Goal: Task Accomplishment & Management: Use online tool/utility

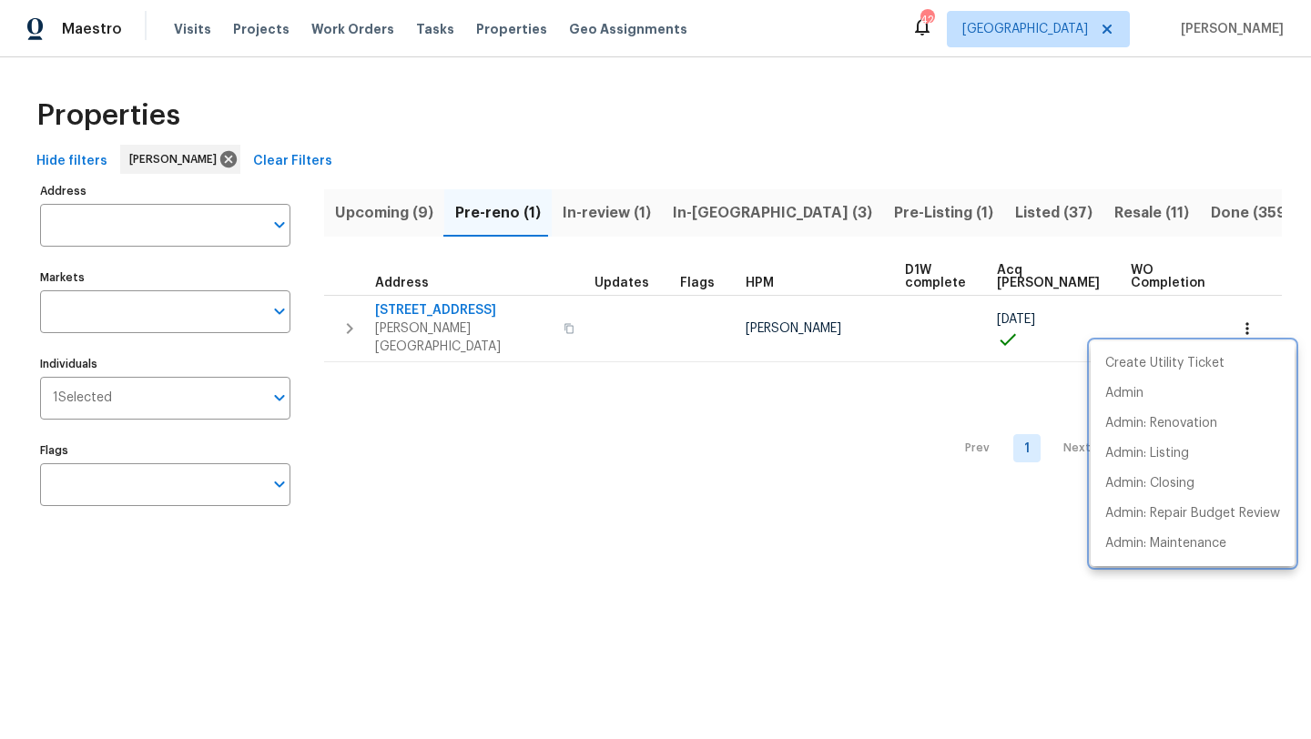
click at [664, 455] on div at bounding box center [655, 369] width 1311 height 739
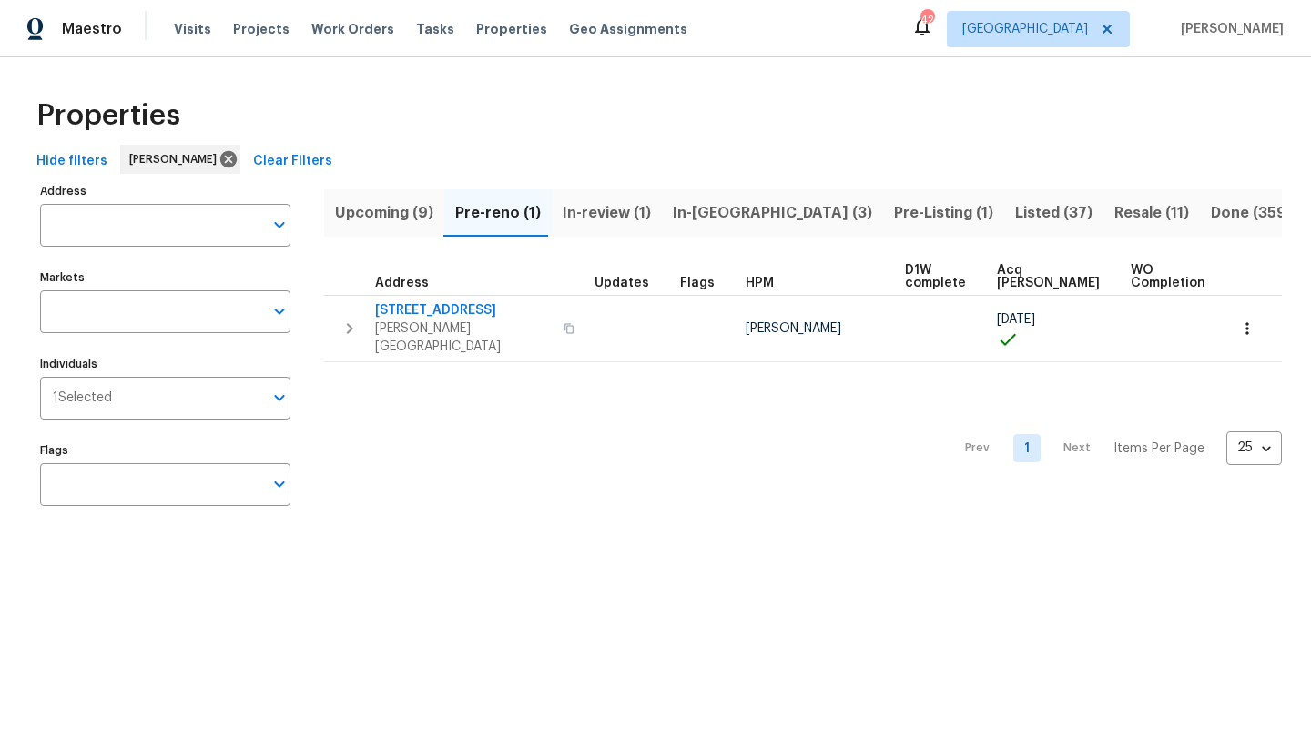
click at [704, 212] on span "In-reno (3)" at bounding box center [772, 212] width 199 height 25
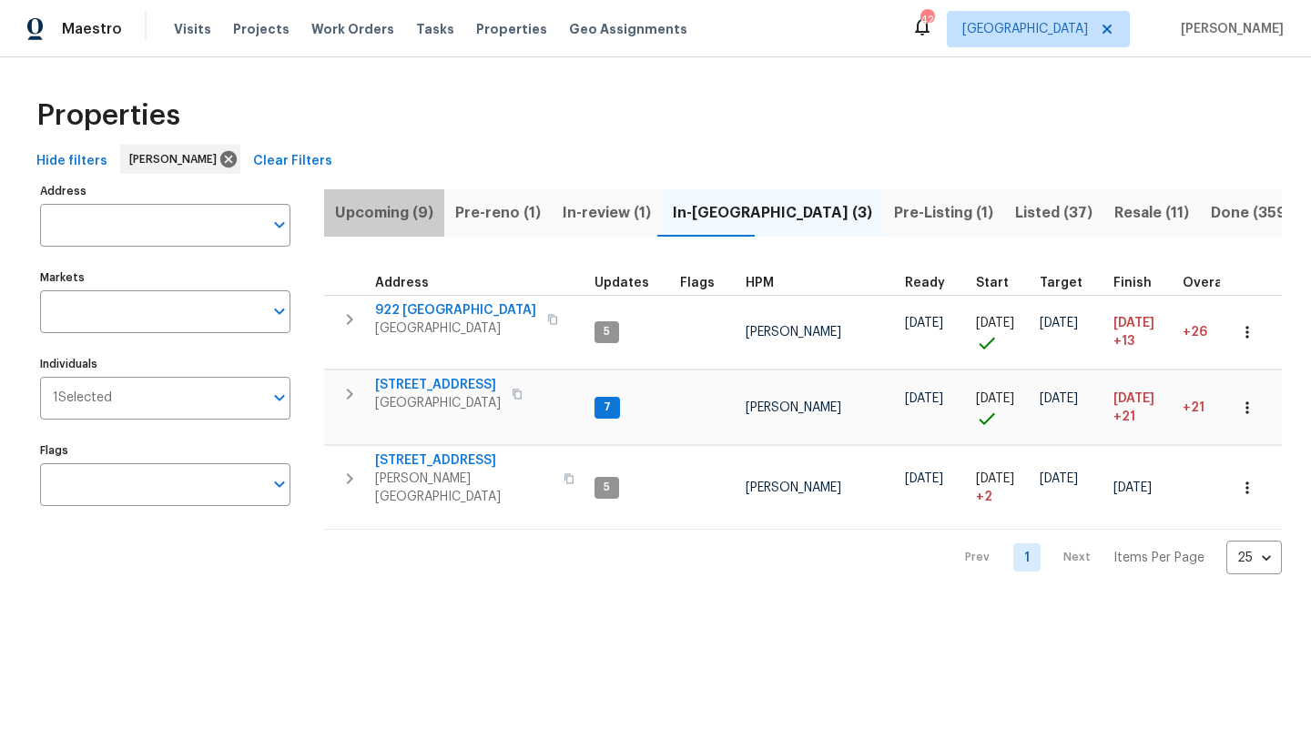
click at [411, 210] on span "Upcoming (9)" at bounding box center [384, 212] width 98 height 25
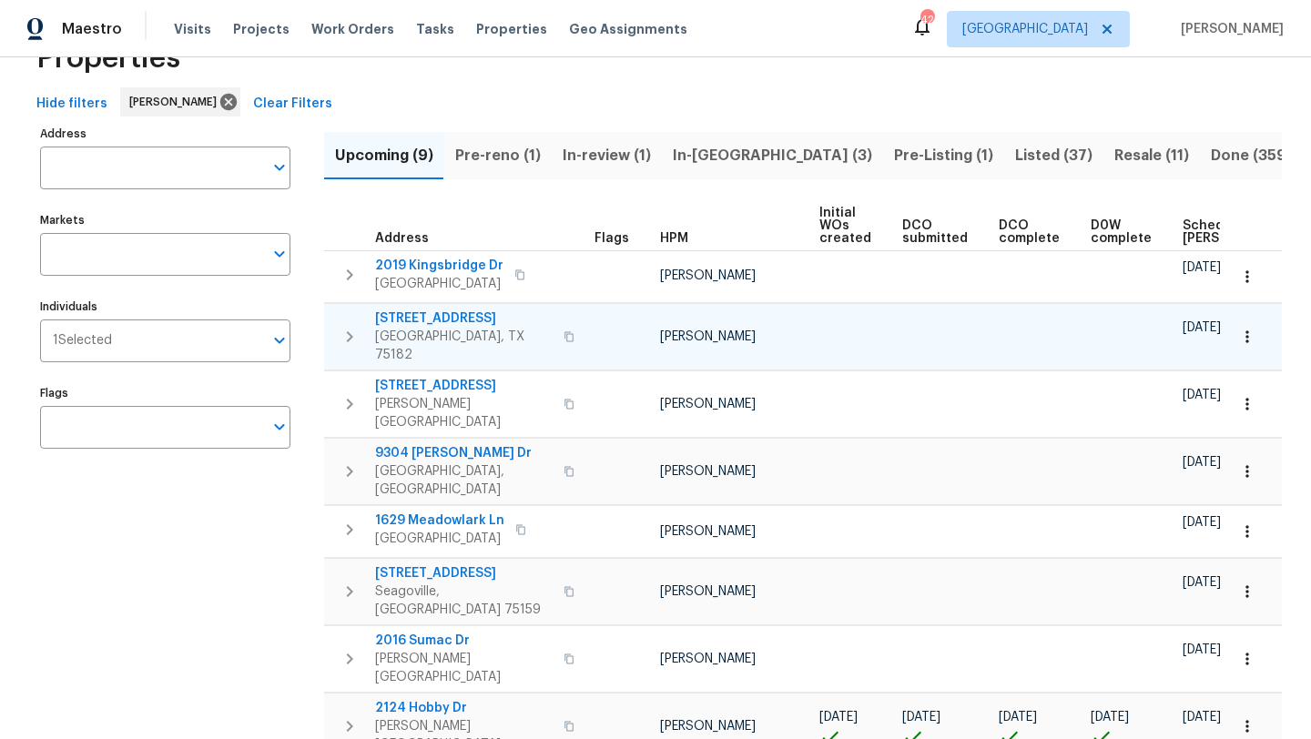
scroll to position [0, 200]
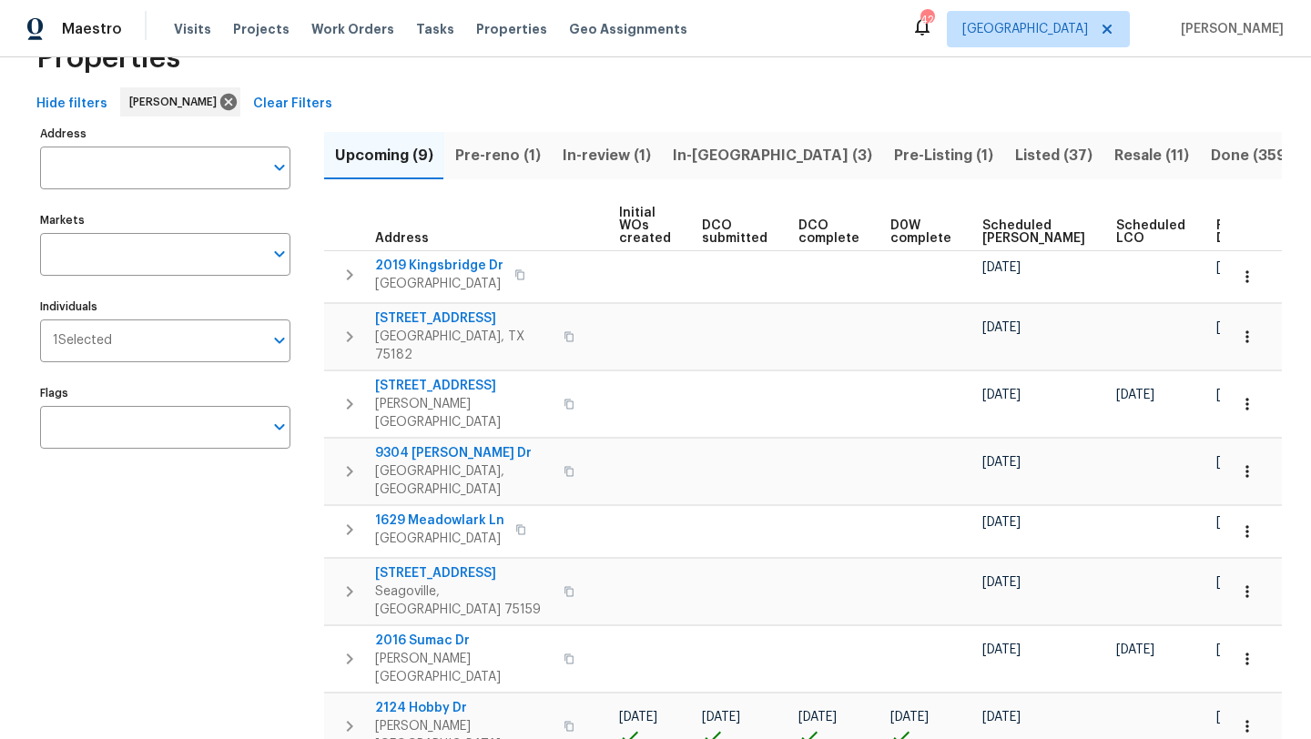
click at [998, 232] on span "Scheduled COE" at bounding box center [1033, 231] width 103 height 25
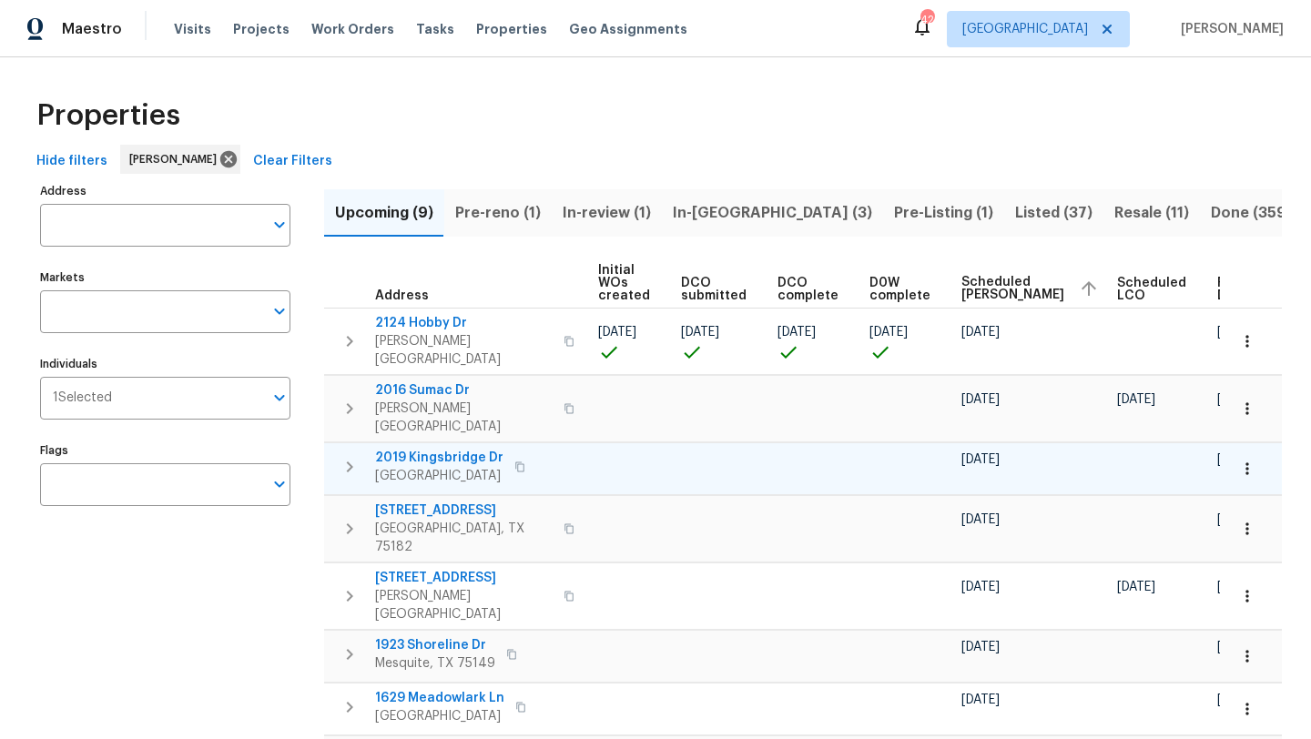
scroll to position [0, 222]
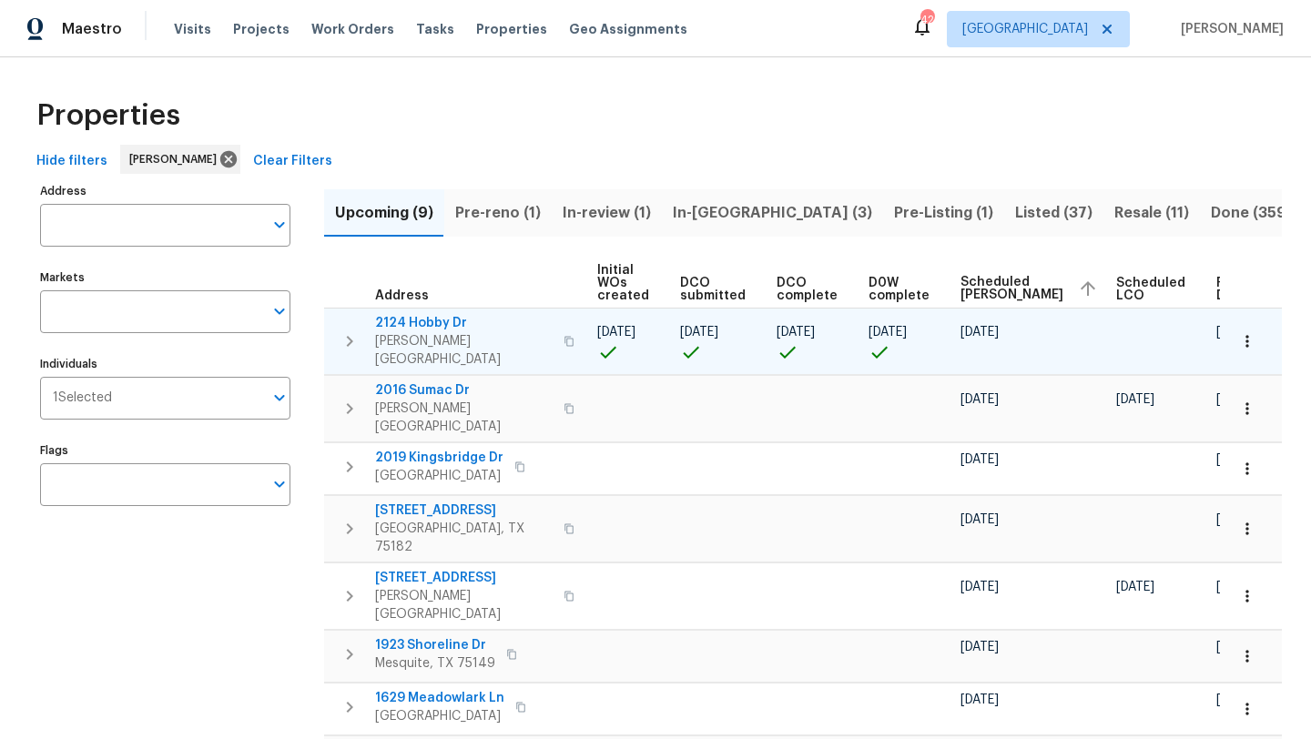
click at [449, 318] on span "2124 Hobby Dr" at bounding box center [464, 323] width 178 height 18
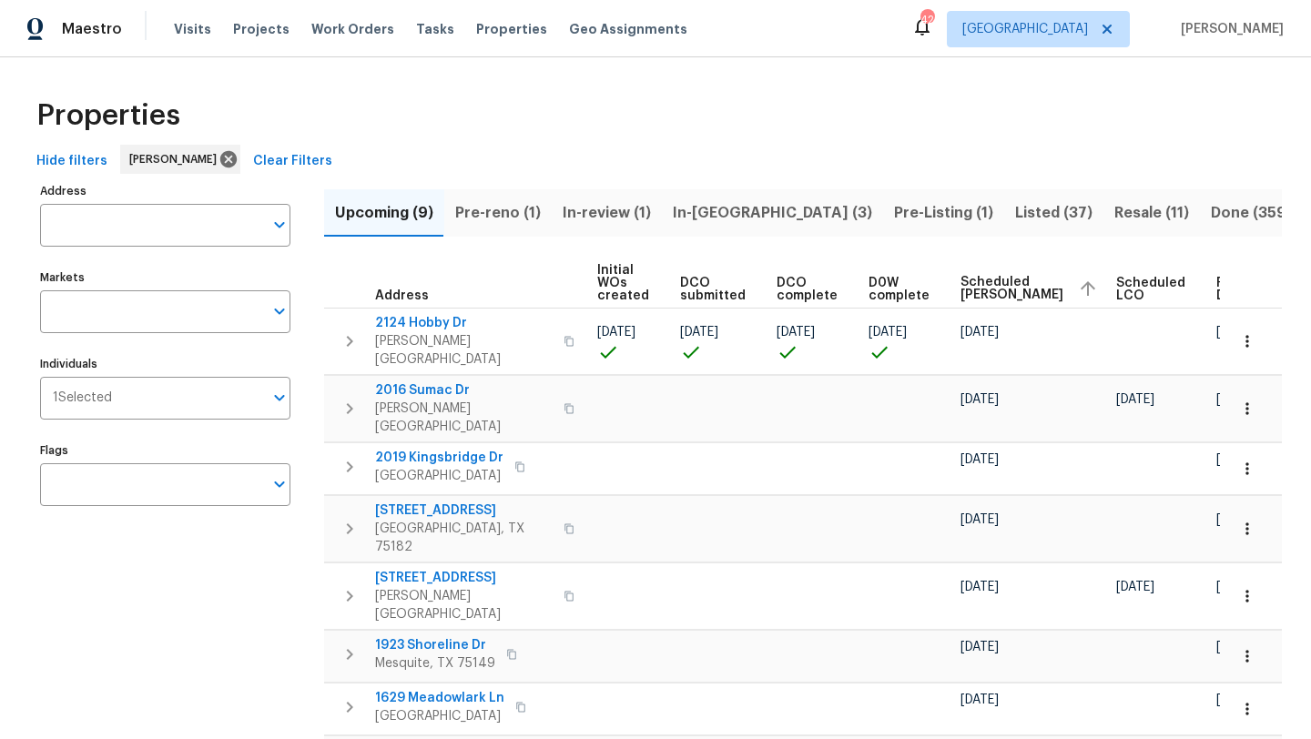
click at [515, 210] on span "Pre-reno (1)" at bounding box center [498, 212] width 86 height 25
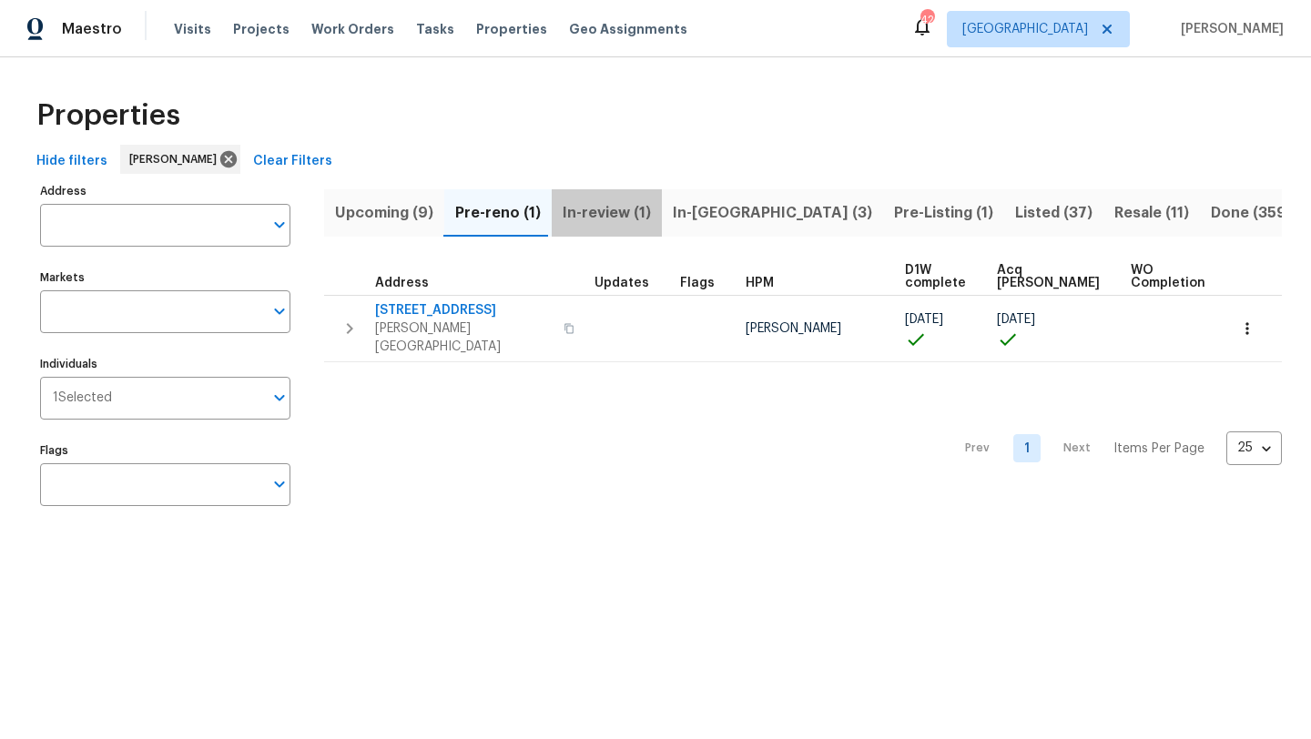
click at [574, 212] on span "In-review (1)" at bounding box center [607, 212] width 88 height 25
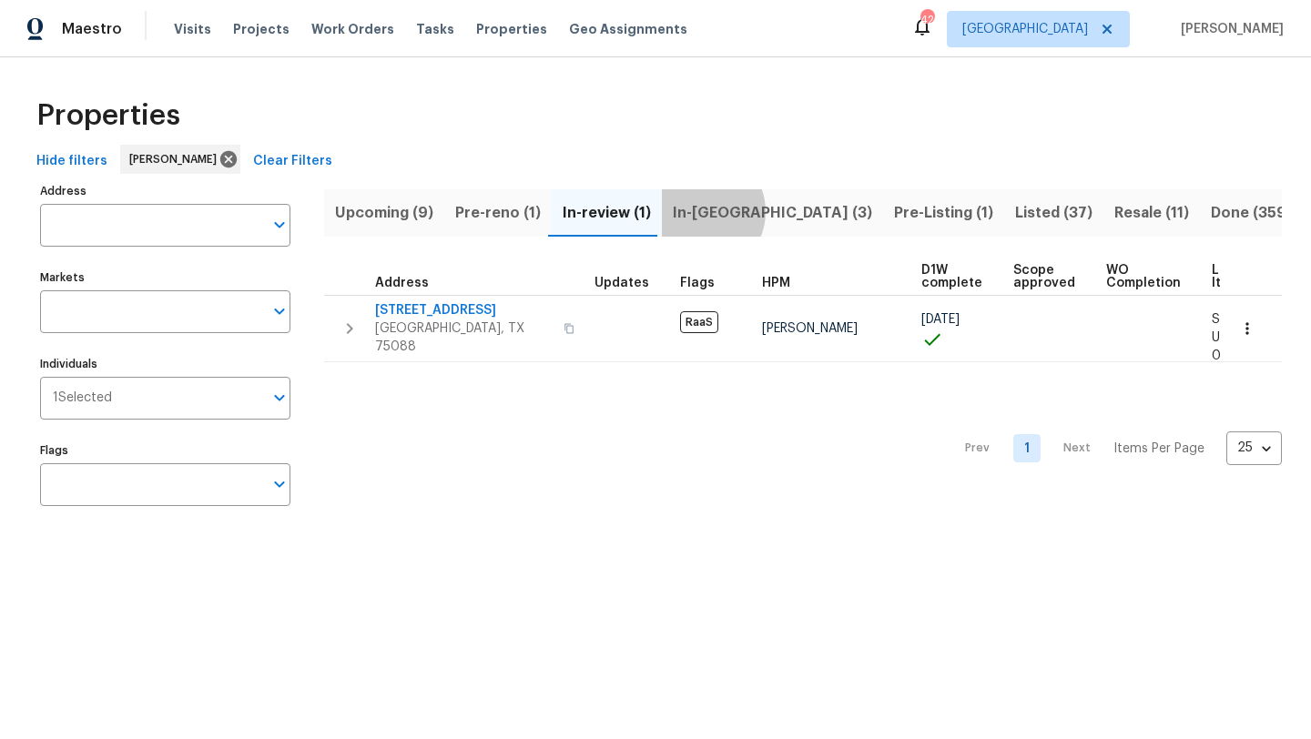
click at [695, 211] on span "In-reno (3)" at bounding box center [772, 212] width 199 height 25
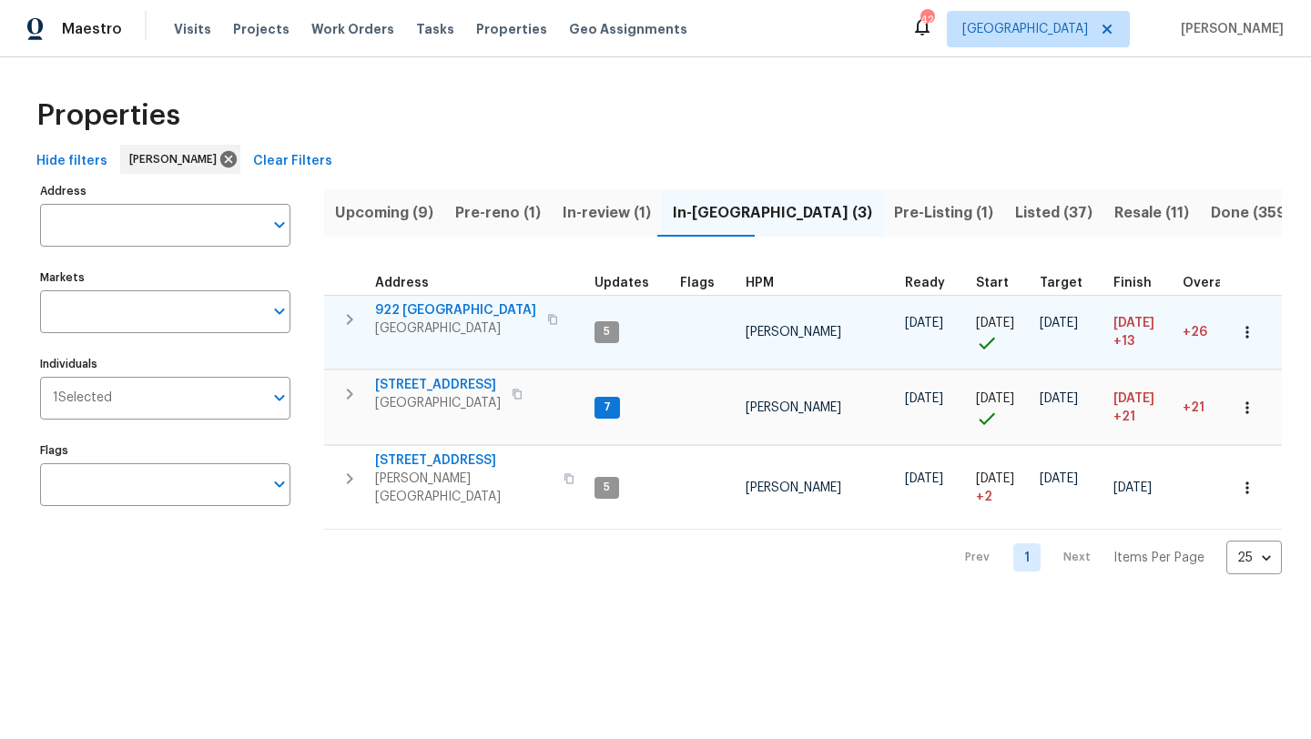
click at [421, 310] on span "922 Laguna Dr" at bounding box center [455, 310] width 161 height 18
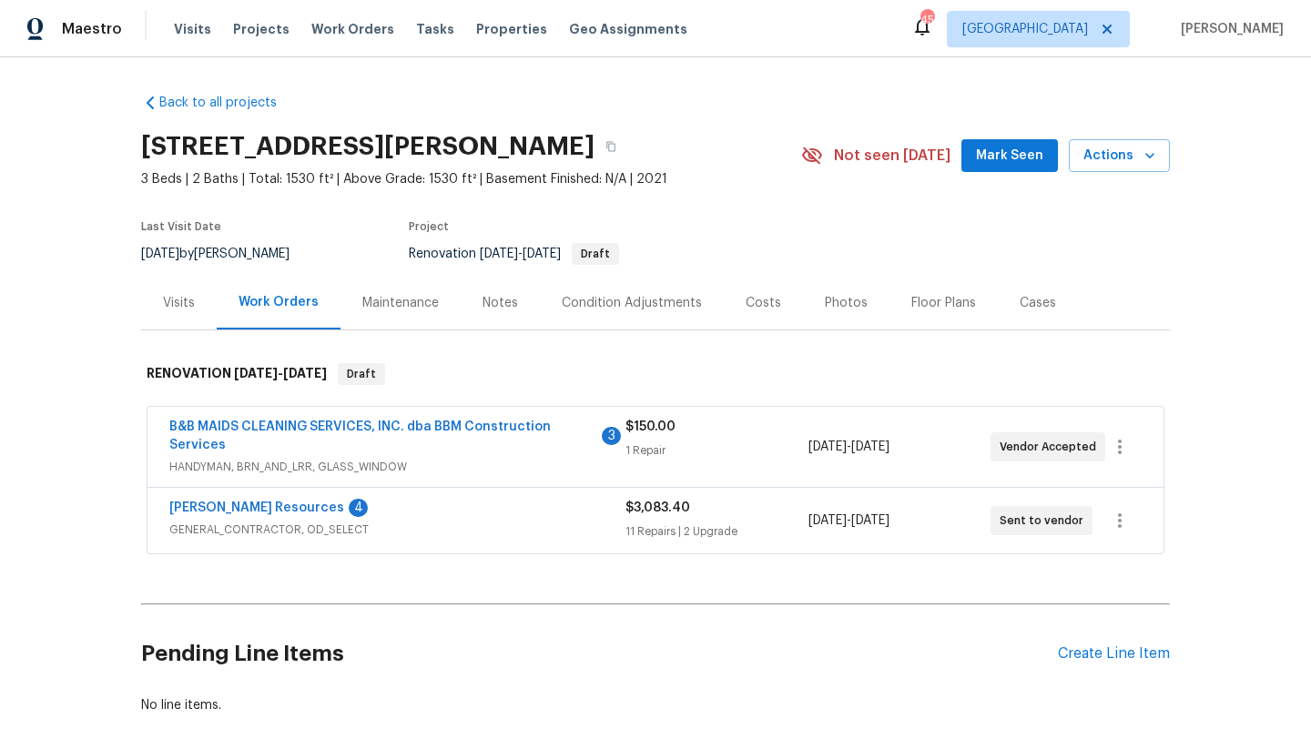
click at [506, 451] on span "B&B MAIDS CLEANING SERVICES, INC. dba BBM Construction Services" at bounding box center [383, 436] width 428 height 36
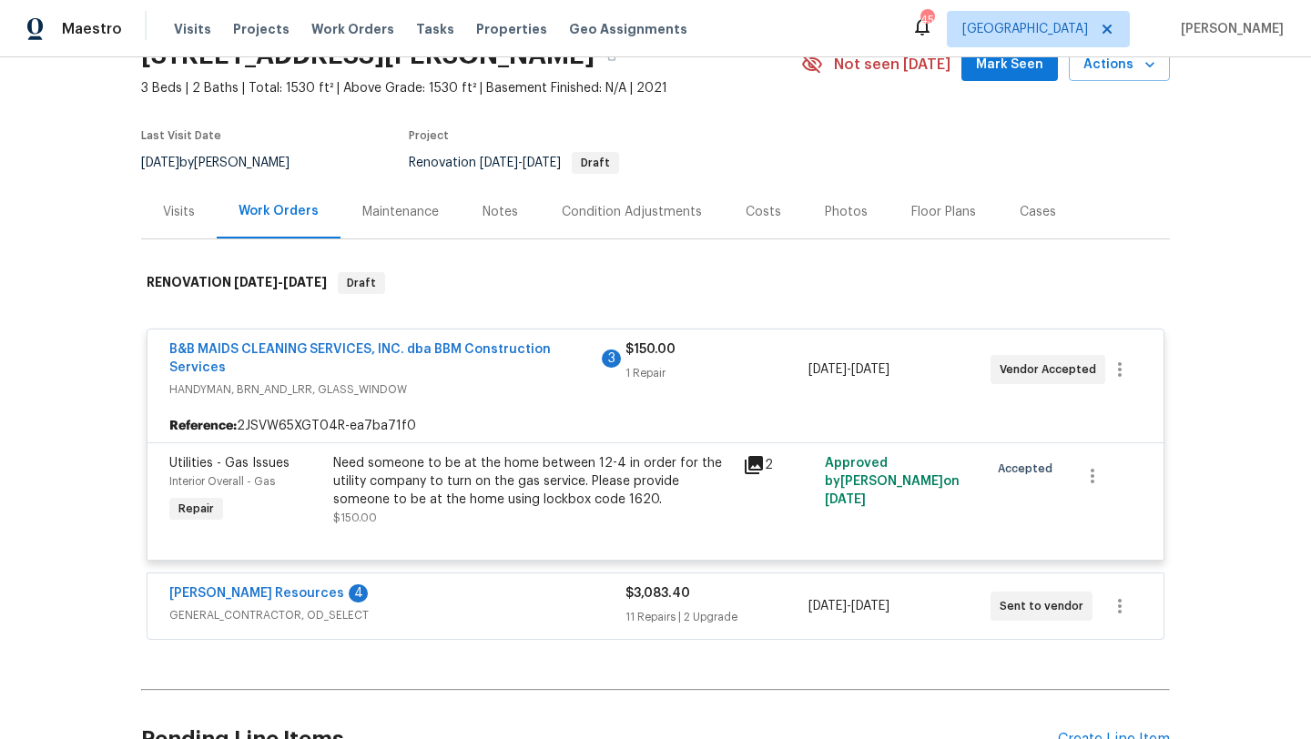
scroll to position [86, 0]
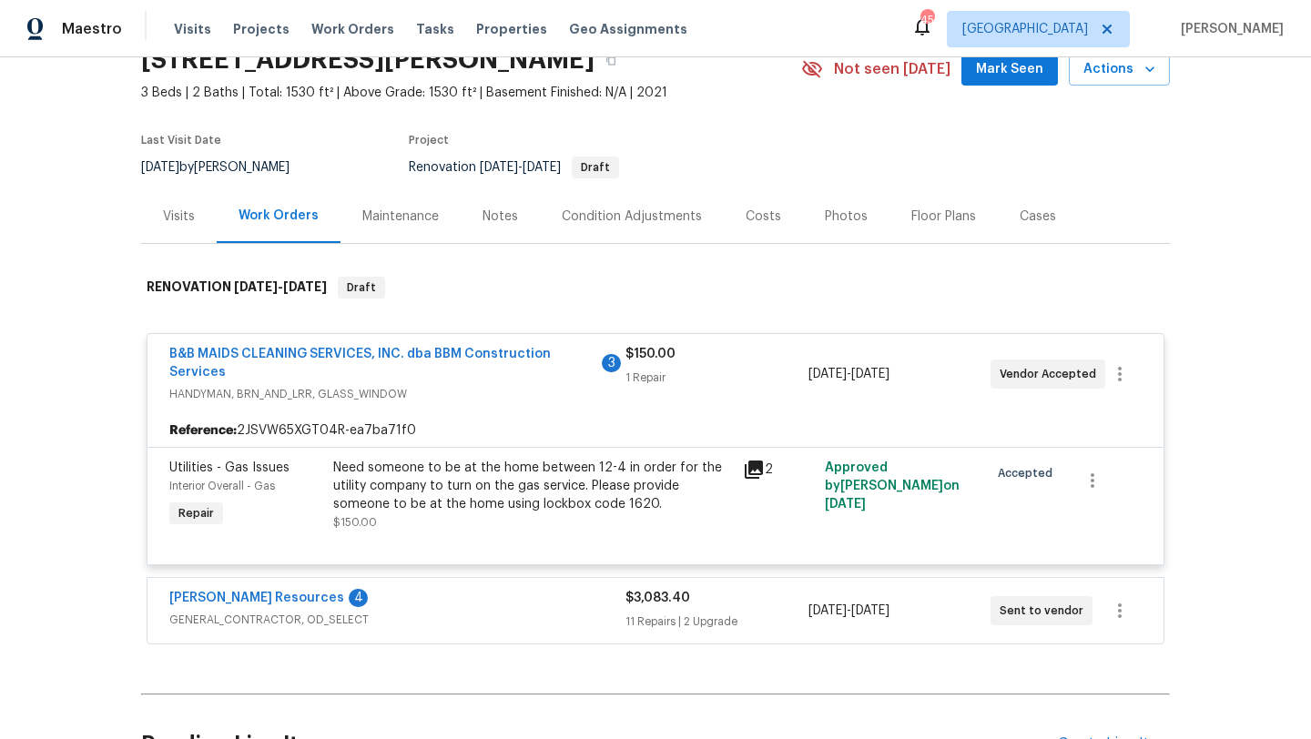
click at [531, 605] on div "Lawrence Resources 4" at bounding box center [397, 600] width 456 height 22
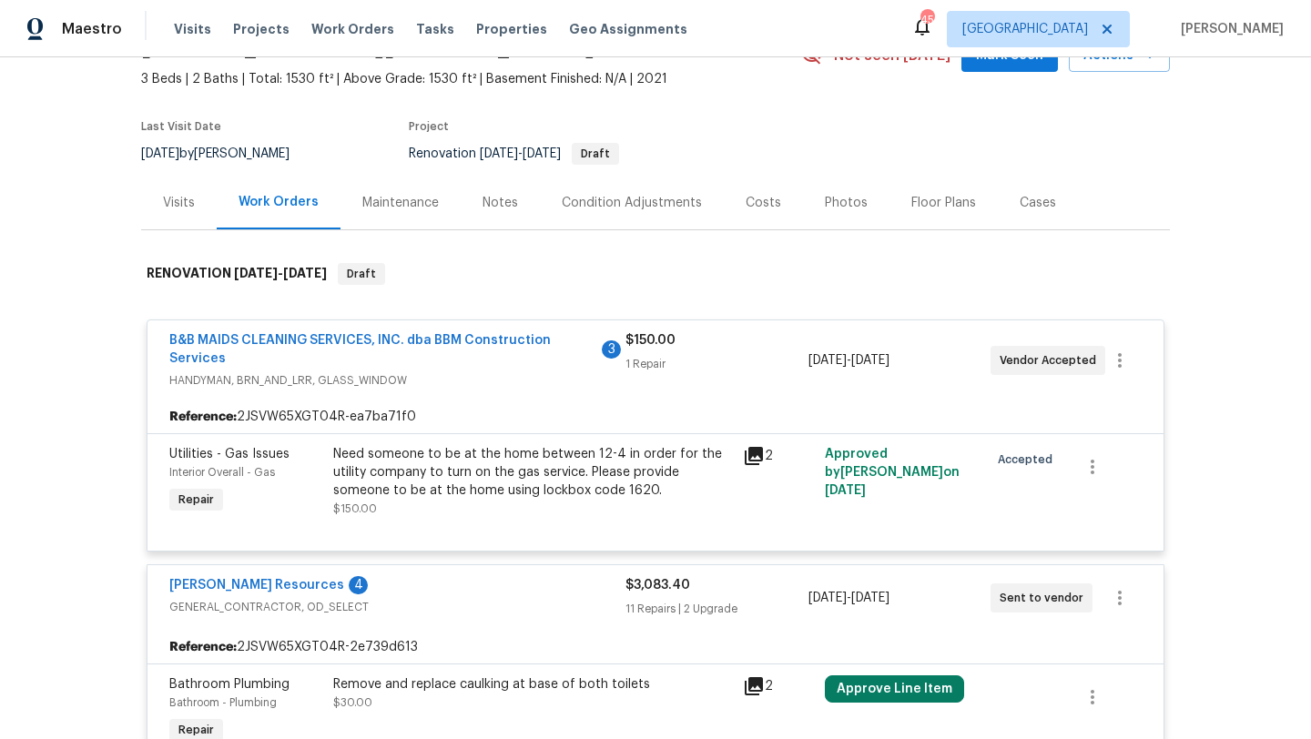
scroll to position [0, 0]
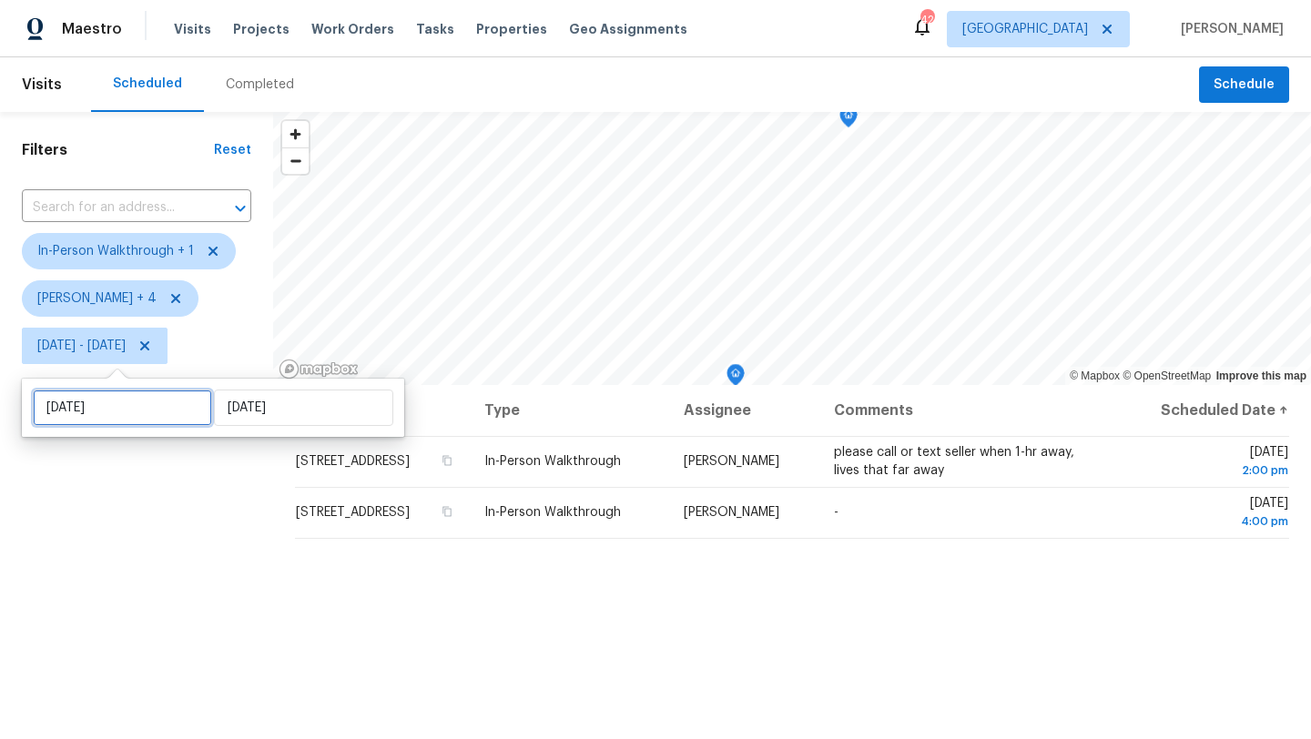
click at [134, 402] on input "[DATE]" at bounding box center [122, 408] width 179 height 36
select select "8"
select select "2025"
select select "9"
select select "2025"
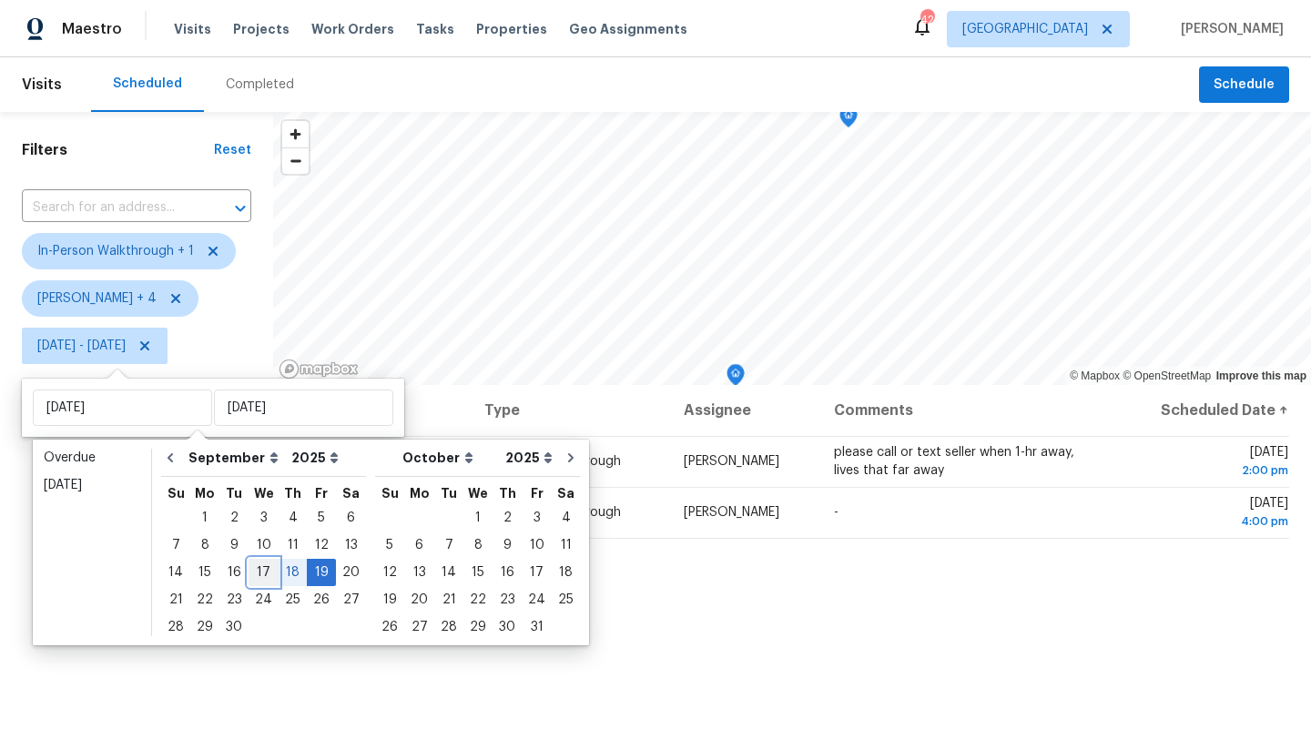
click at [264, 572] on div "17" at bounding box center [264, 572] width 30 height 25
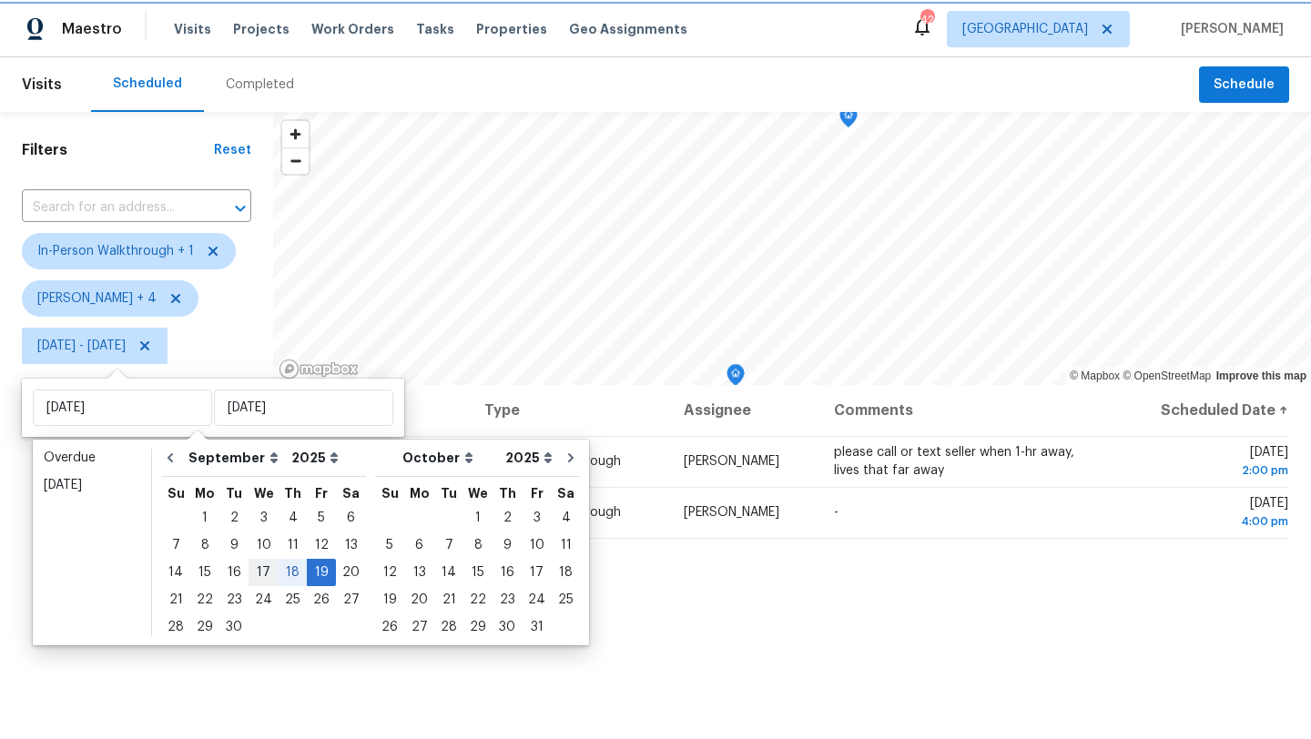
type input "Wed, Sep 17"
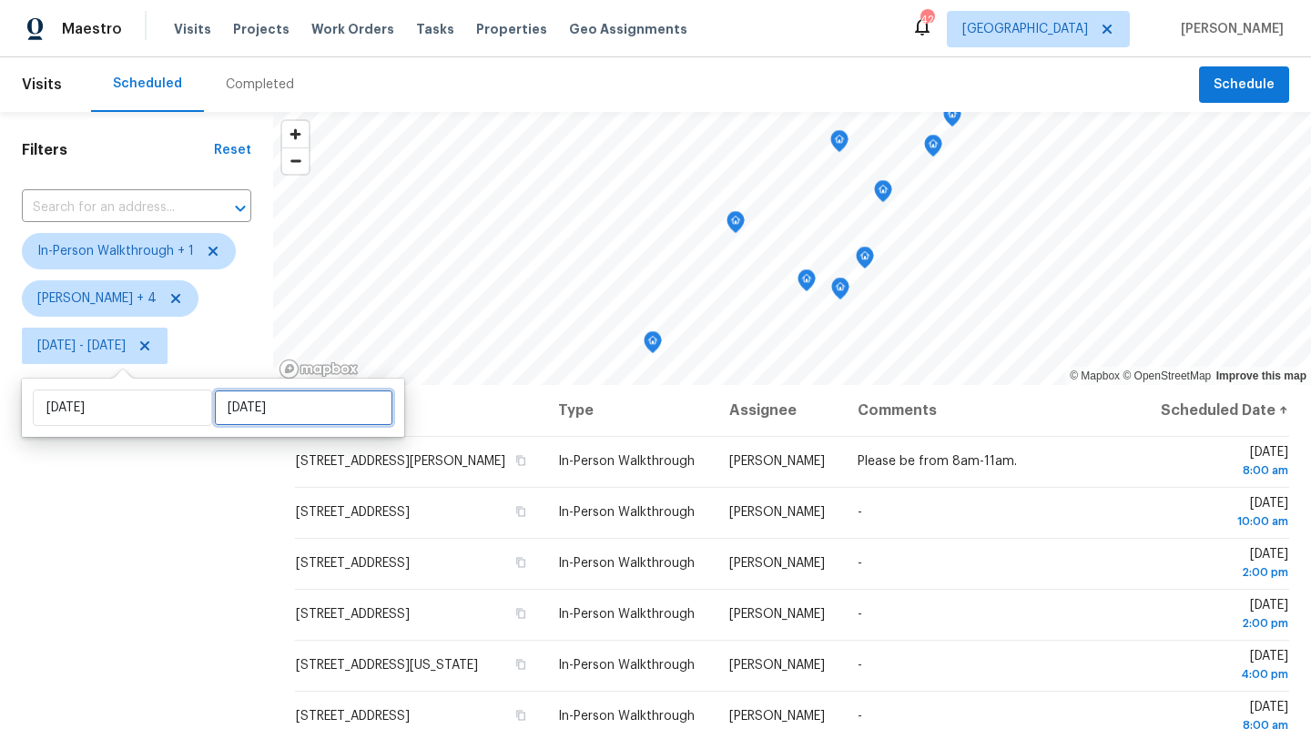
click at [279, 422] on input "Fri, Sep 19" at bounding box center [303, 408] width 179 height 36
select select "8"
select select "2025"
select select "9"
select select "2025"
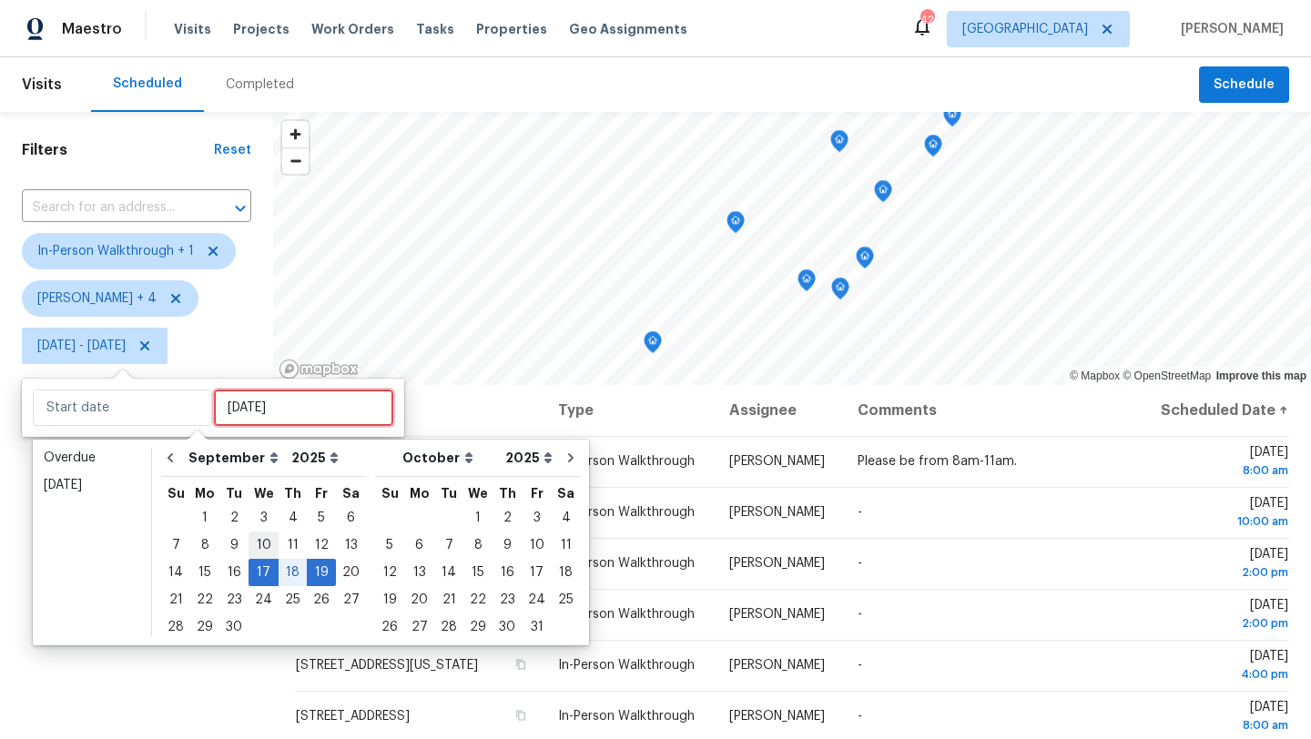
type input "Wed, Sep 10"
type input "Wed, Sep 17"
click at [265, 568] on div "17" at bounding box center [264, 572] width 30 height 25
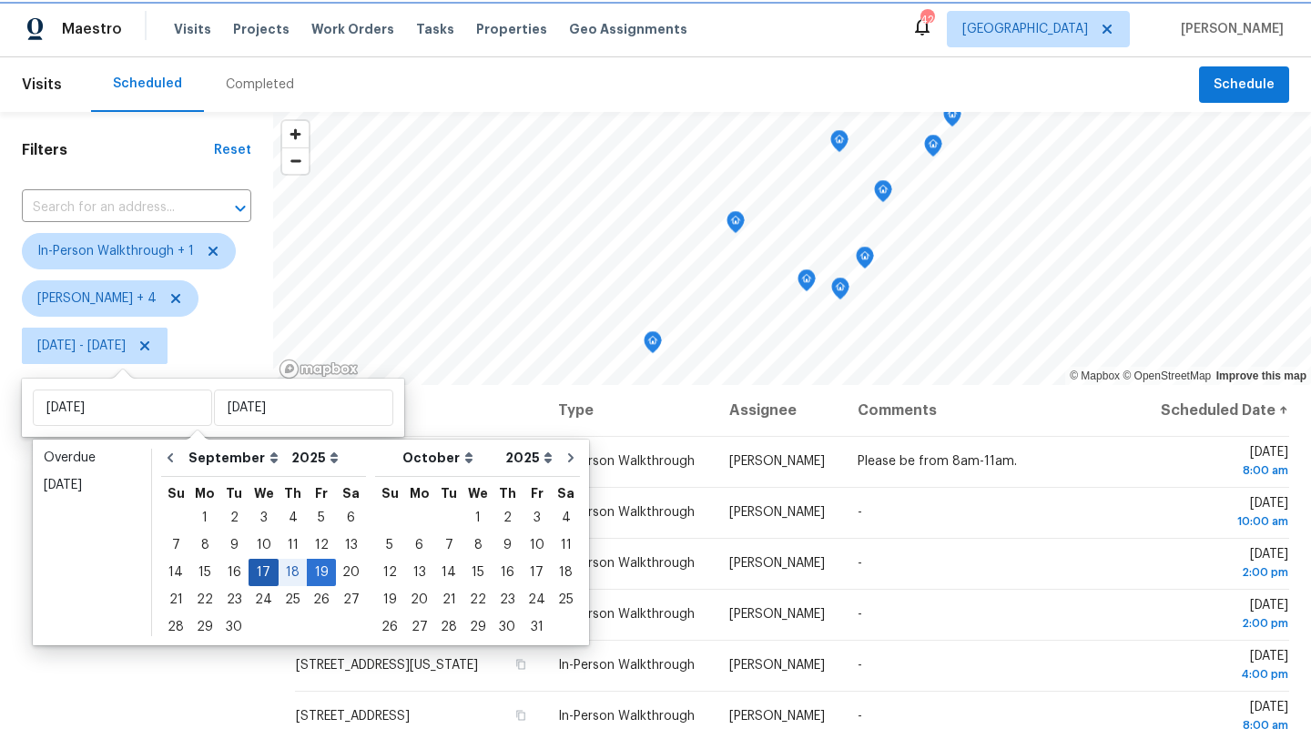
type input "Wed, Sep 17"
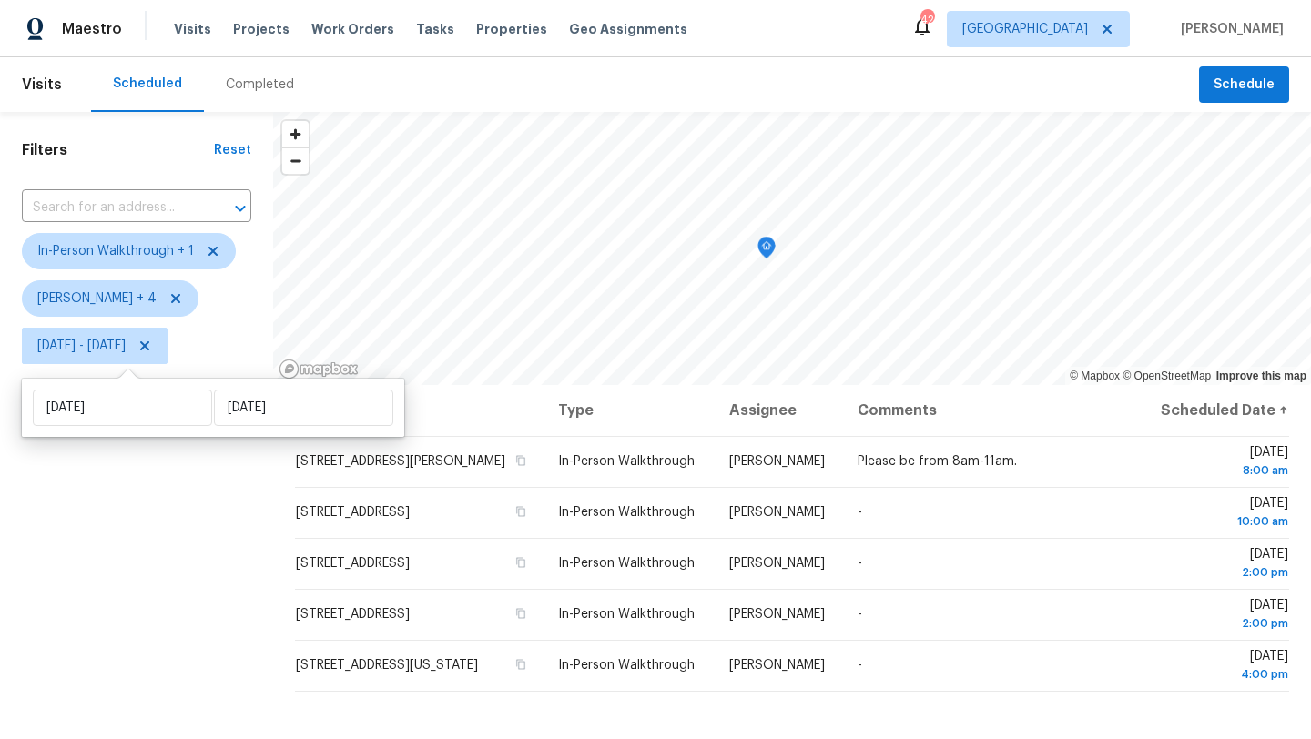
click at [197, 613] on div "Filters Reset ​ In-Person Walkthrough + 1 Alicia Anices + 4 Wed, Sep 17 - Wed, …" at bounding box center [136, 544] width 273 height 865
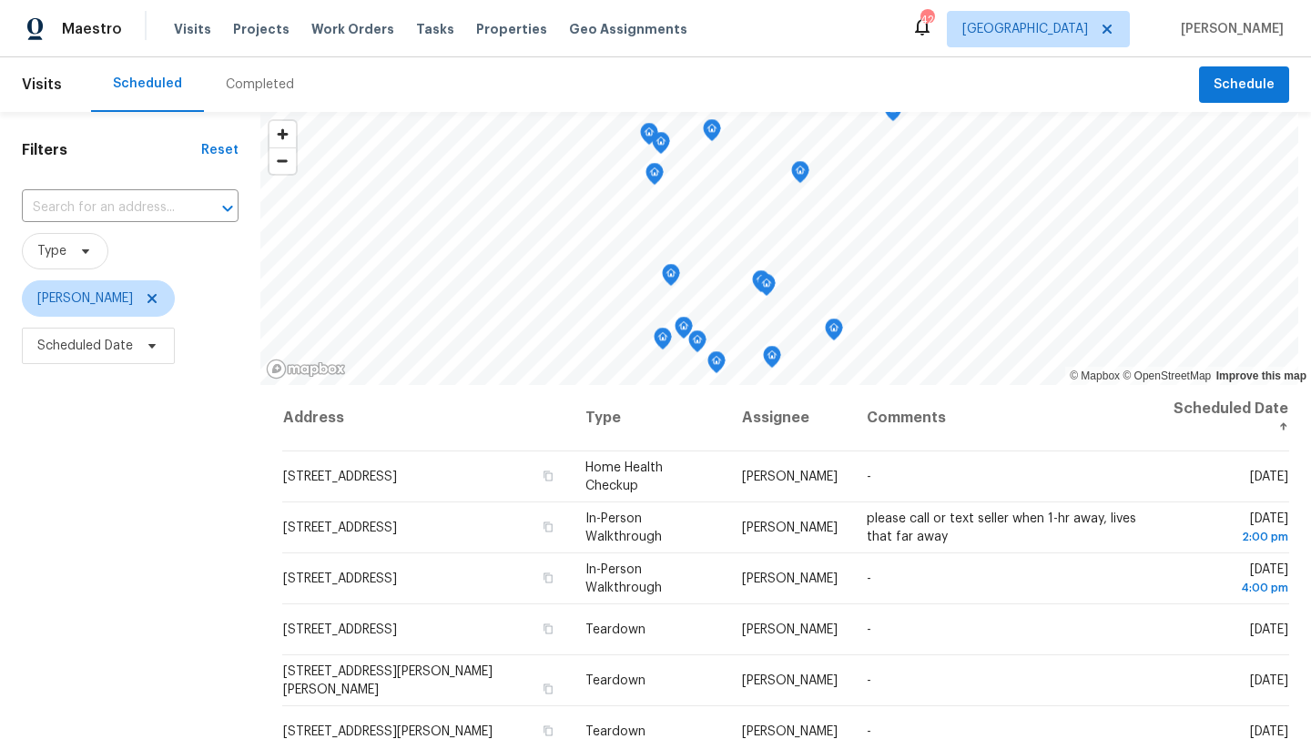
scroll to position [35, 0]
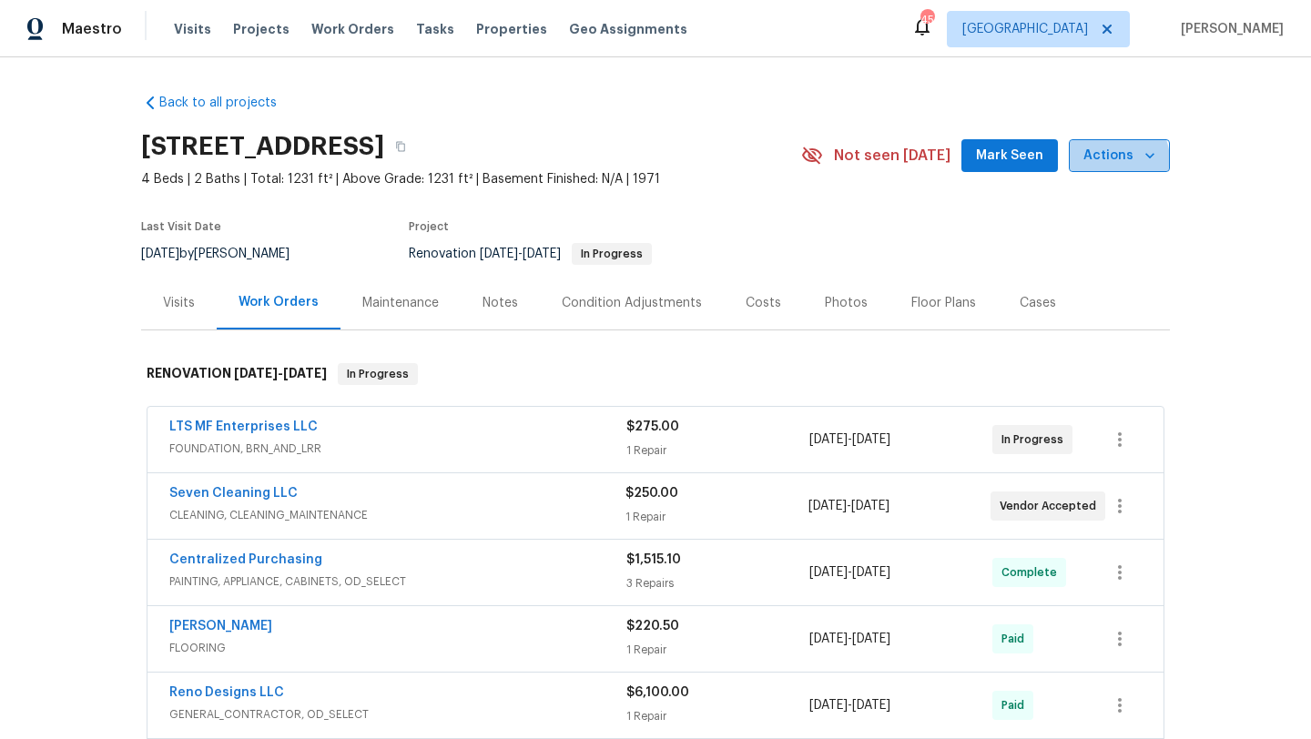
click at [1106, 162] on span "Actions" at bounding box center [1119, 156] width 72 height 23
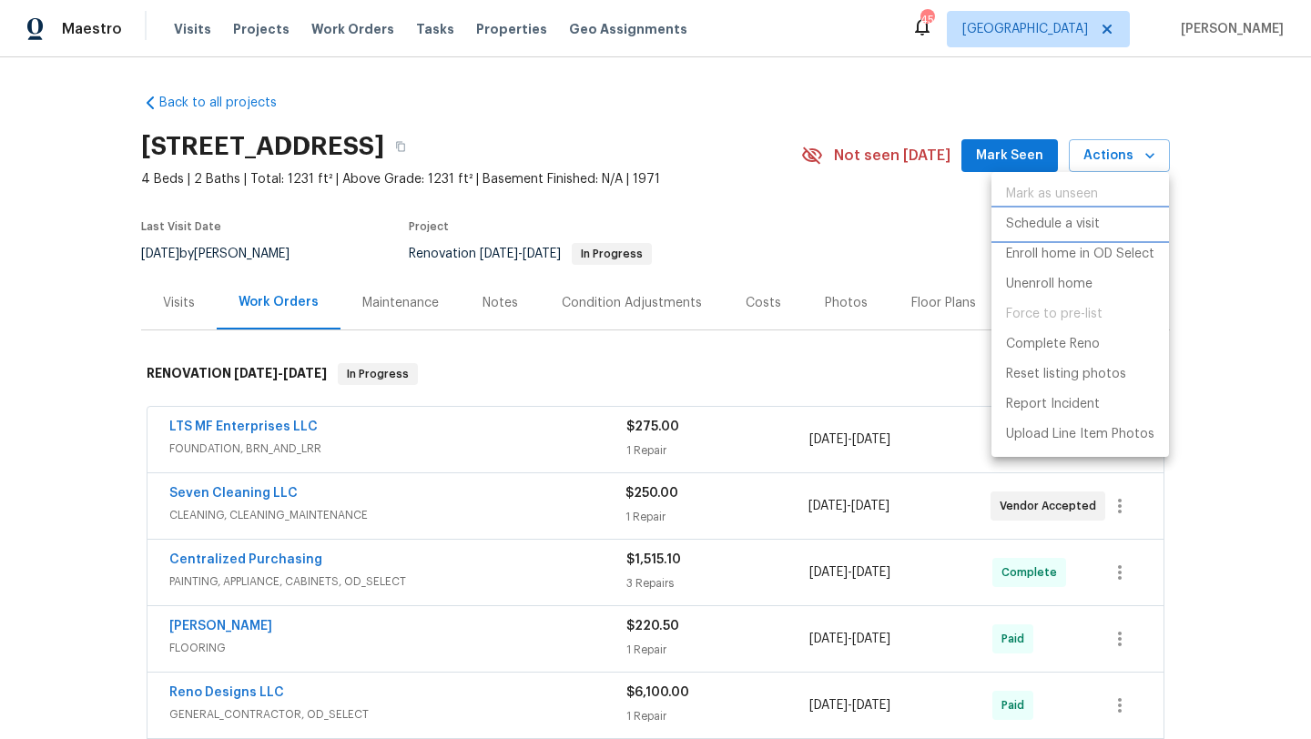
click at [1066, 226] on p "Schedule a visit" at bounding box center [1053, 224] width 94 height 19
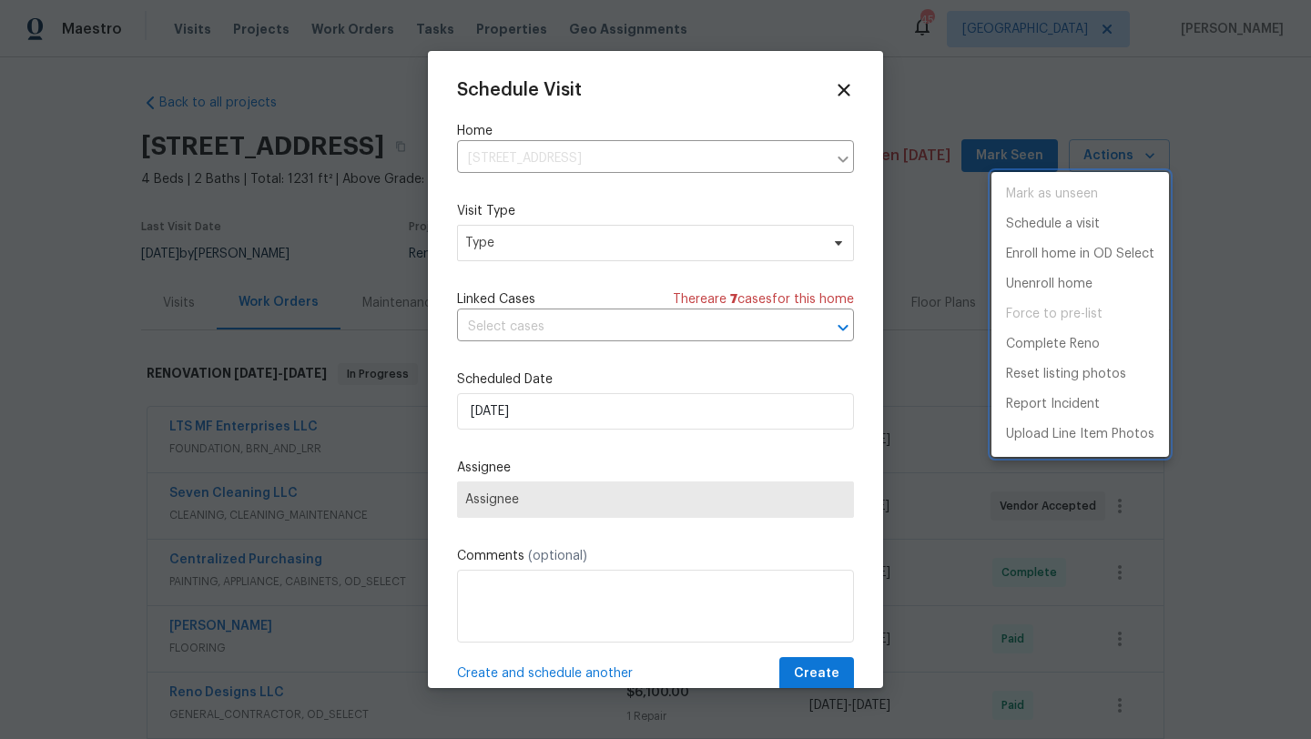
click at [568, 253] on div at bounding box center [655, 369] width 1311 height 739
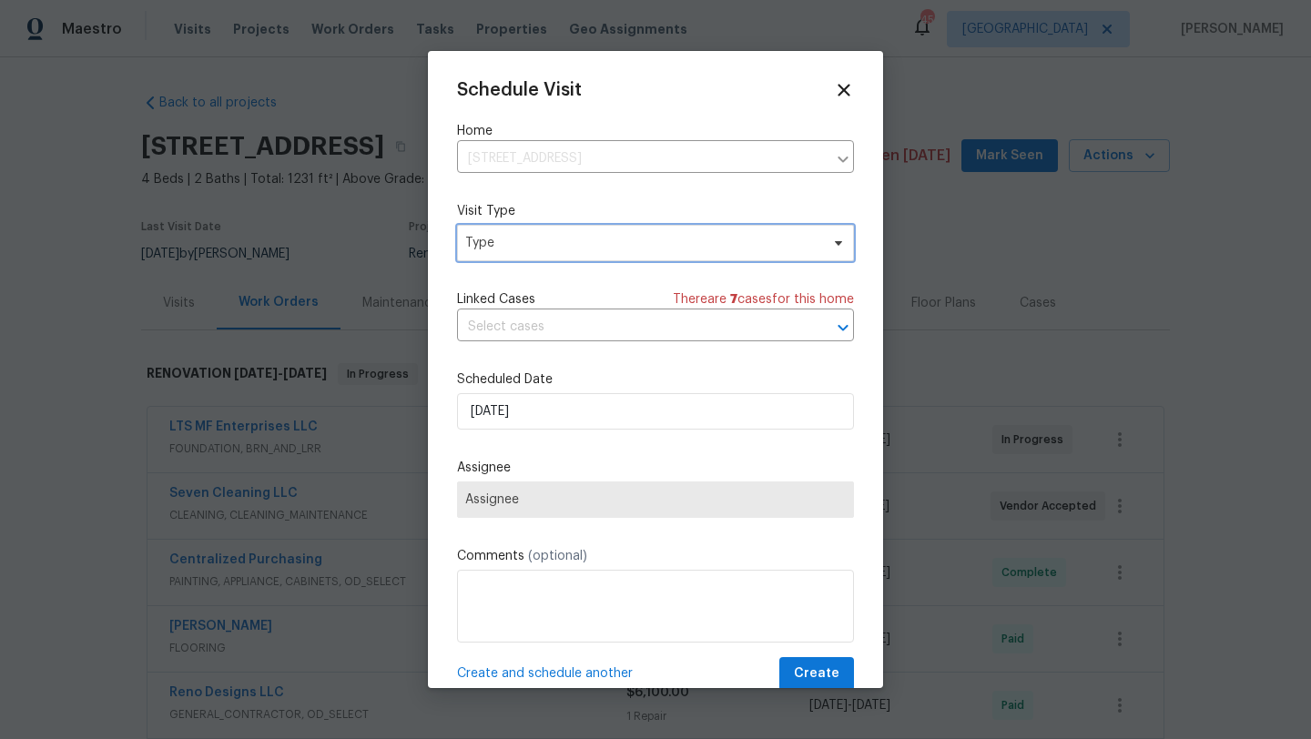
click at [572, 240] on span "Type" at bounding box center [642, 243] width 354 height 18
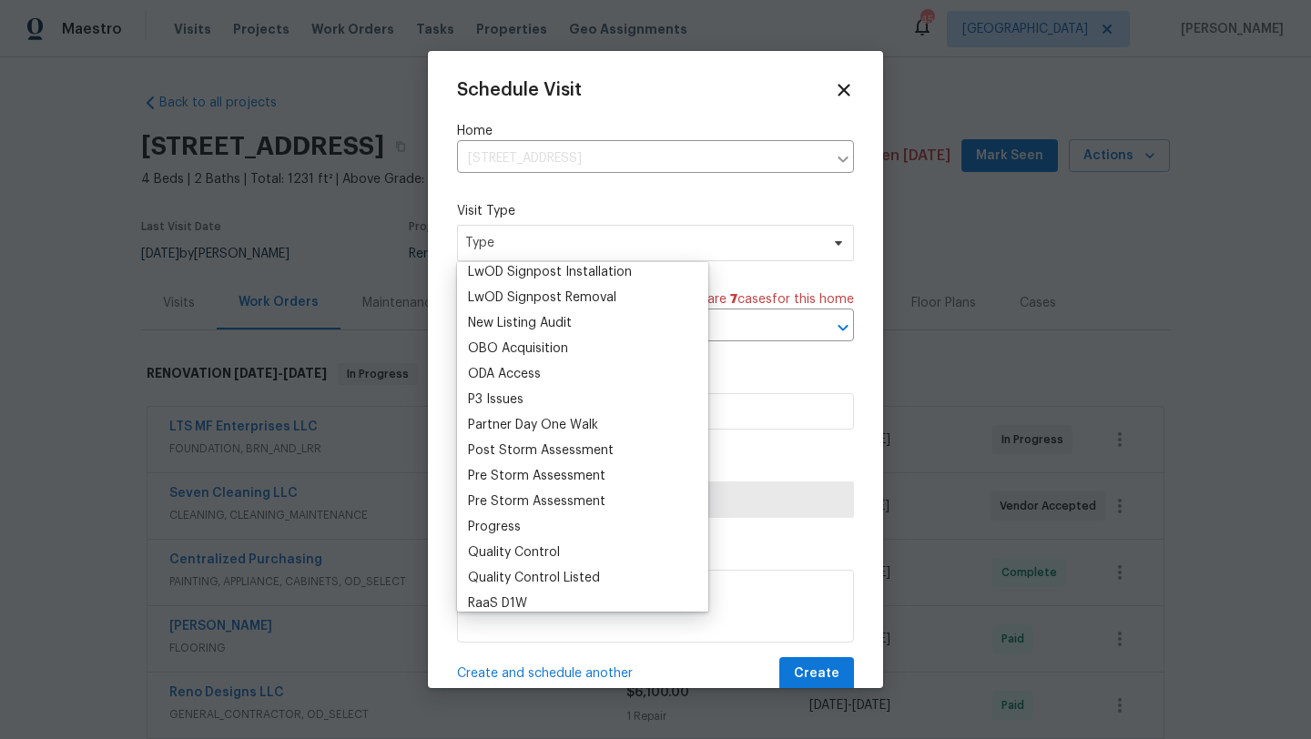
scroll to position [976, 0]
click at [493, 521] on div "Progress" at bounding box center [494, 526] width 53 height 18
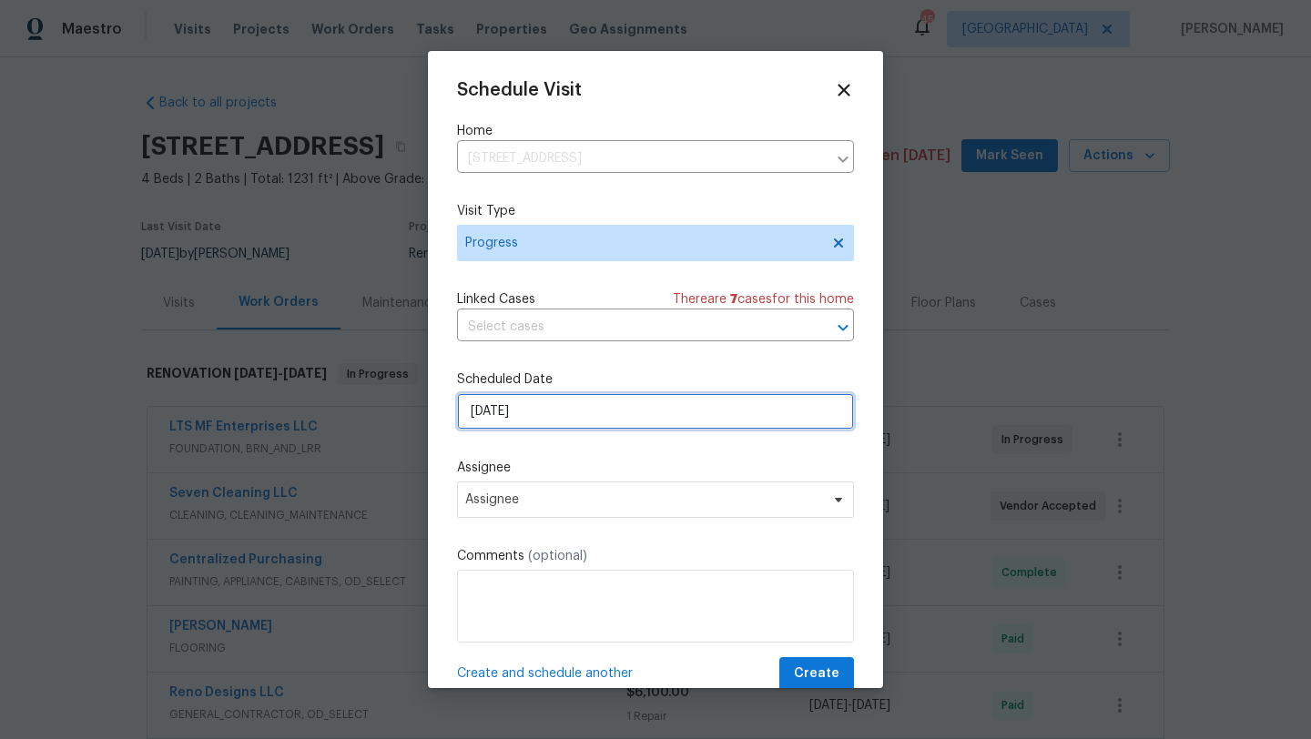
click at [584, 411] on input "[DATE]" at bounding box center [655, 411] width 397 height 36
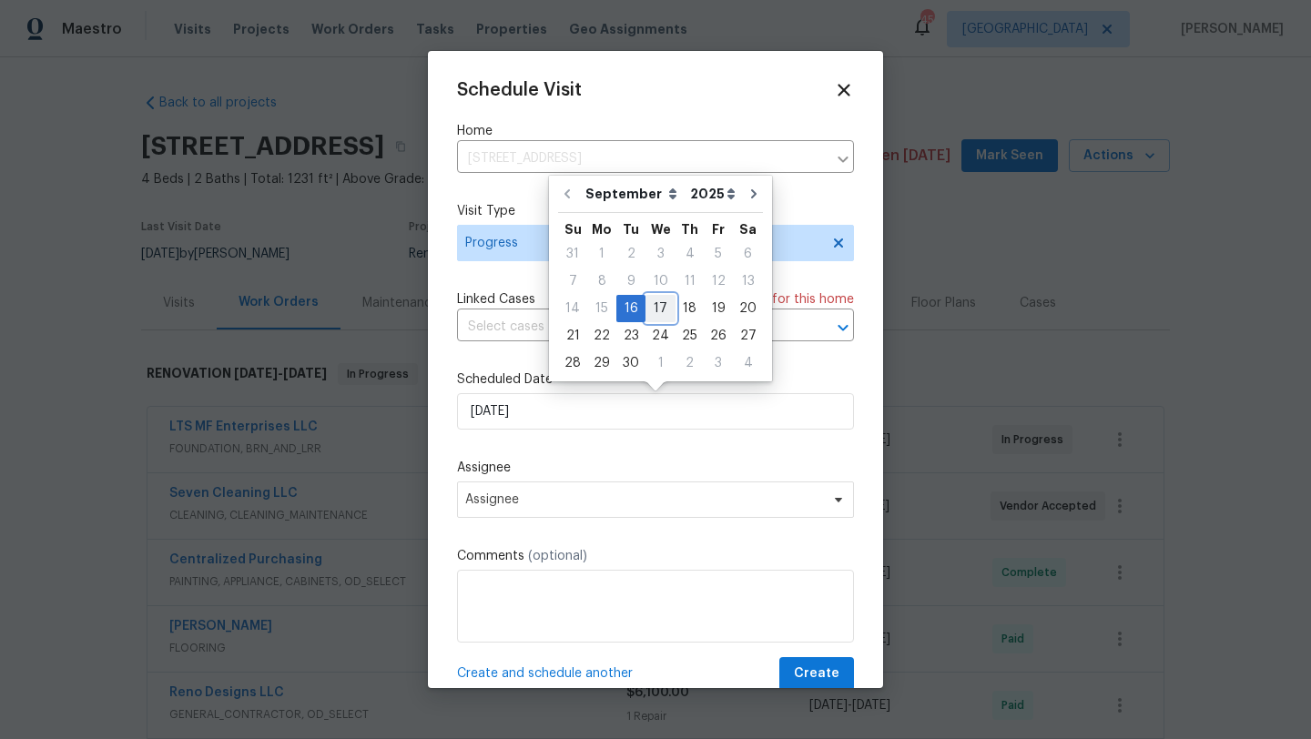
click at [651, 310] on div "17" at bounding box center [660, 308] width 30 height 25
type input "[DATE]"
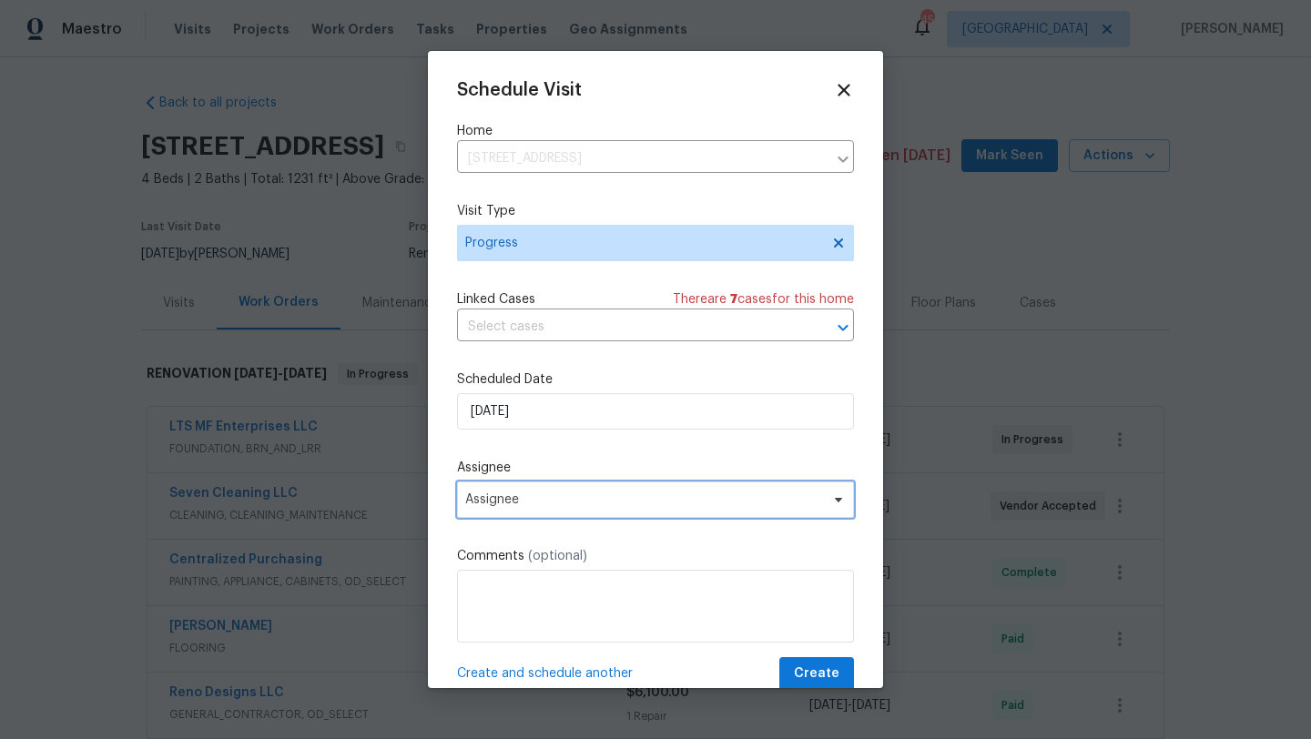
click at [550, 492] on span "Assignee" at bounding box center [655, 500] width 397 height 36
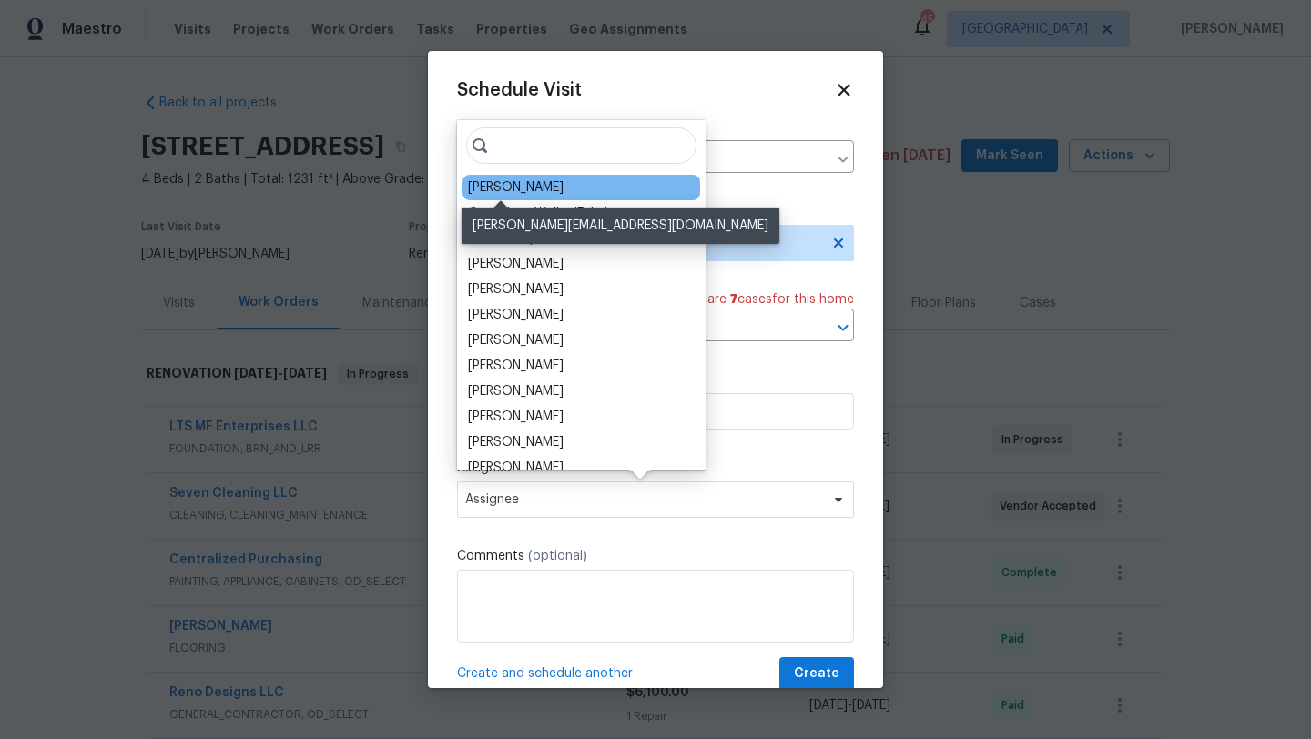
click at [502, 192] on div "[PERSON_NAME]" at bounding box center [516, 187] width 96 height 18
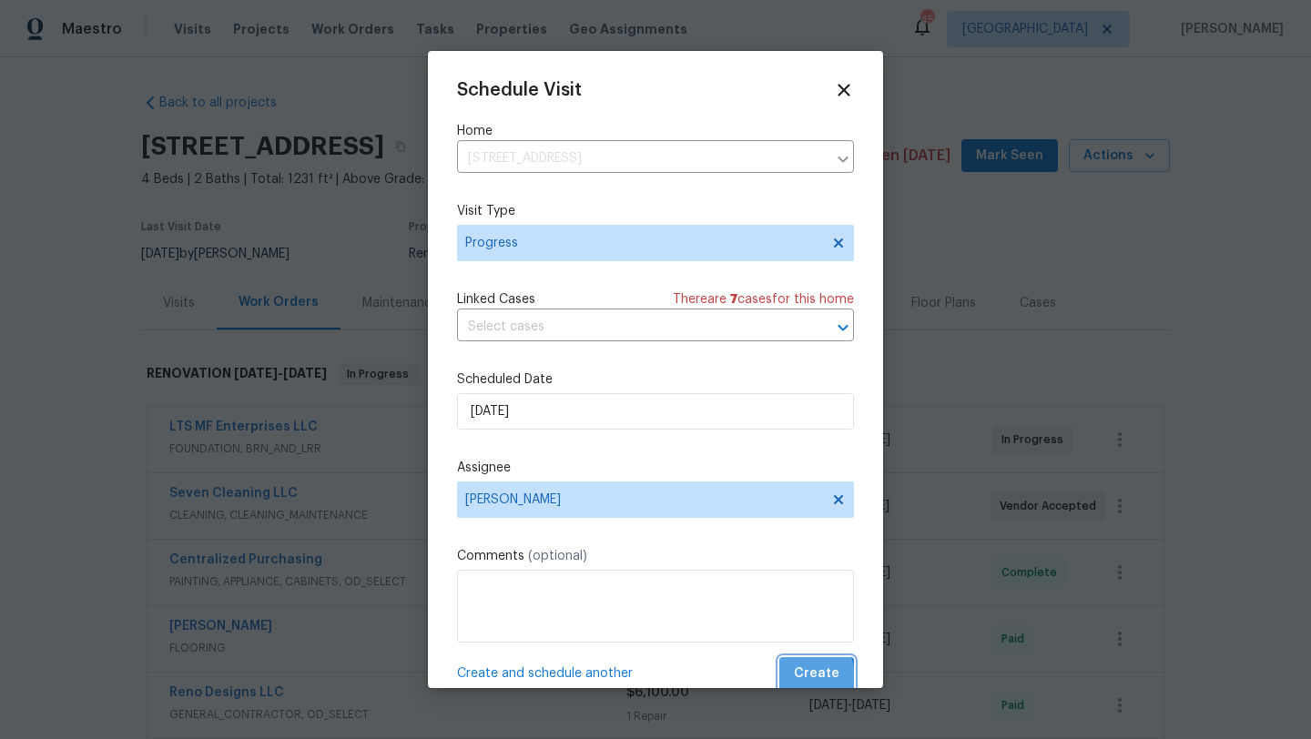
click at [809, 677] on span "Create" at bounding box center [817, 674] width 46 height 23
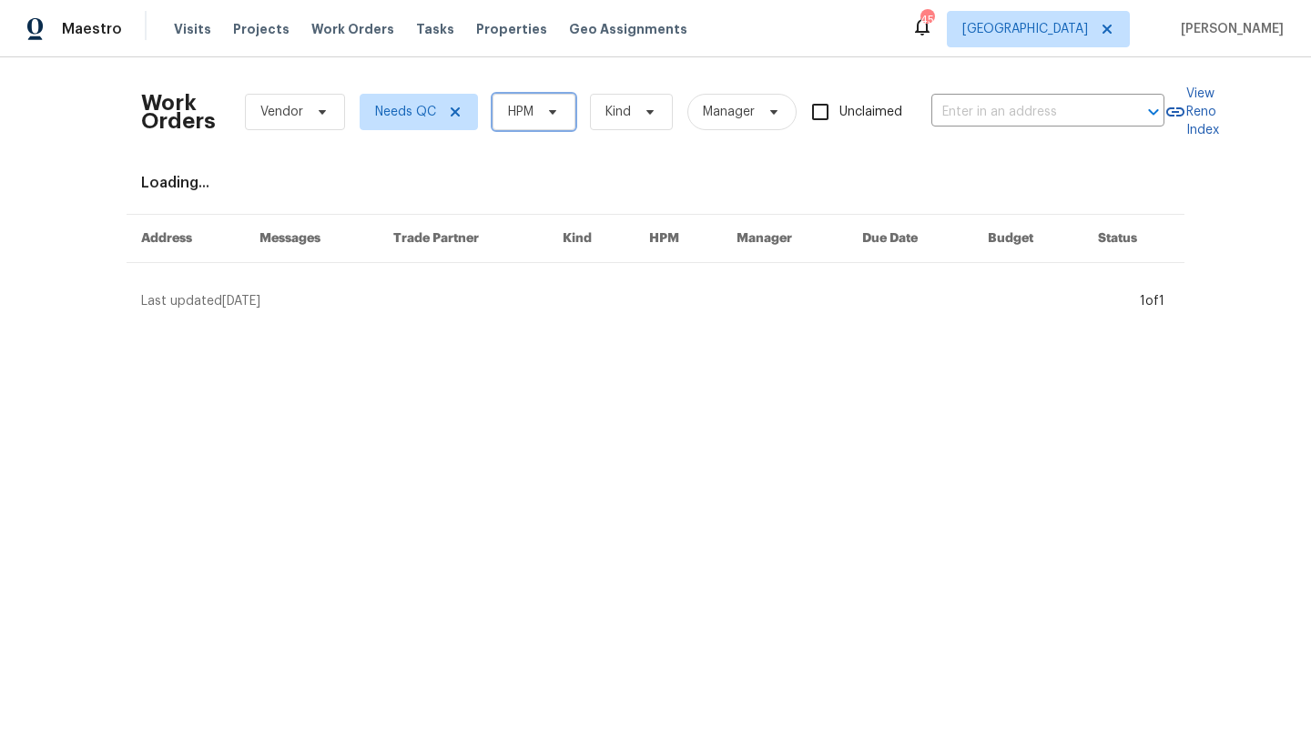
click at [496, 112] on span "HPM" at bounding box center [533, 112] width 83 height 36
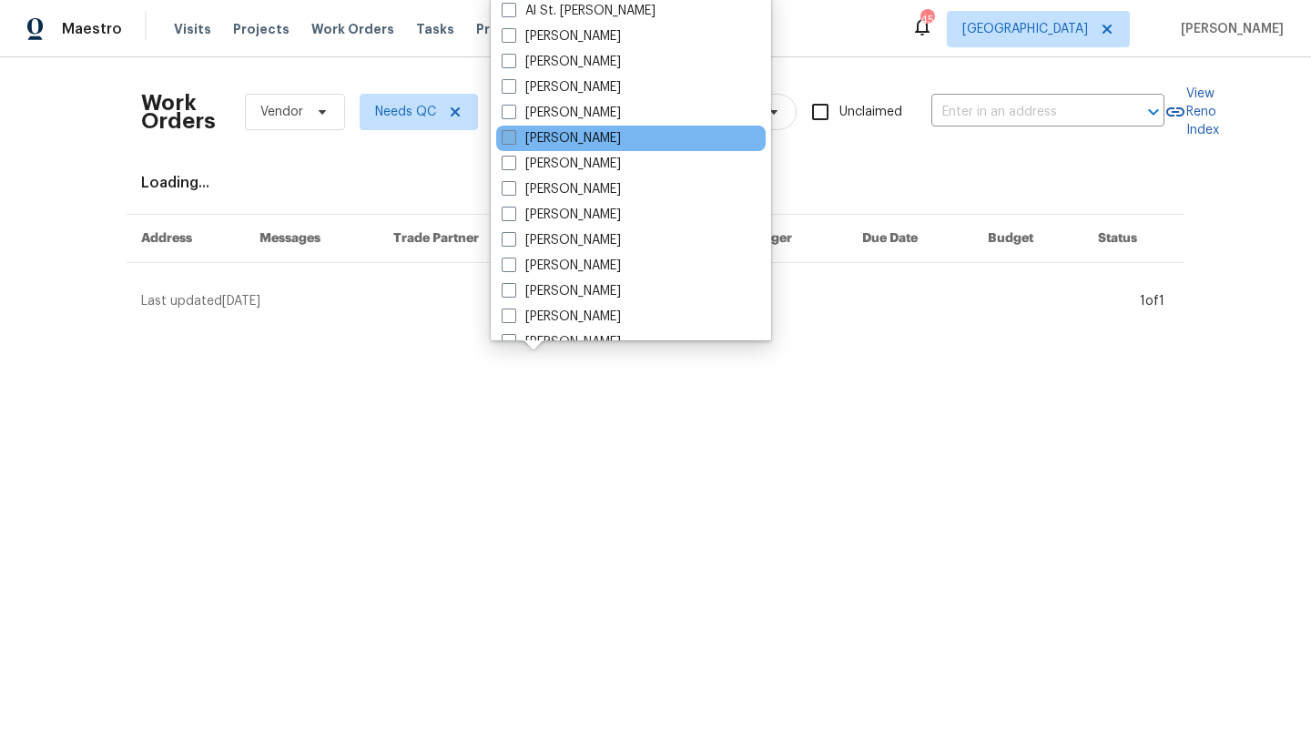
click at [529, 130] on label "[PERSON_NAME]" at bounding box center [561, 138] width 119 height 18
click at [513, 130] on input "[PERSON_NAME]" at bounding box center [508, 135] width 12 height 12
checkbox input "true"
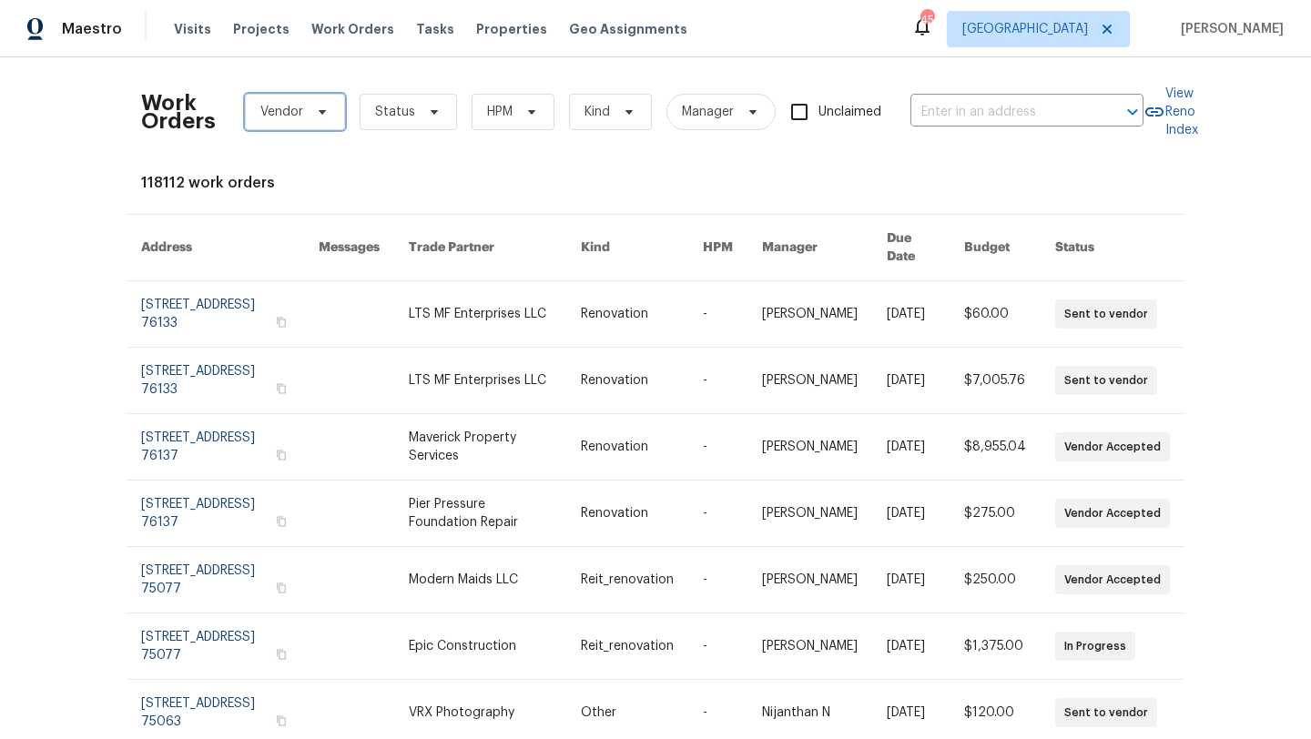
click at [321, 114] on icon at bounding box center [322, 112] width 7 height 5
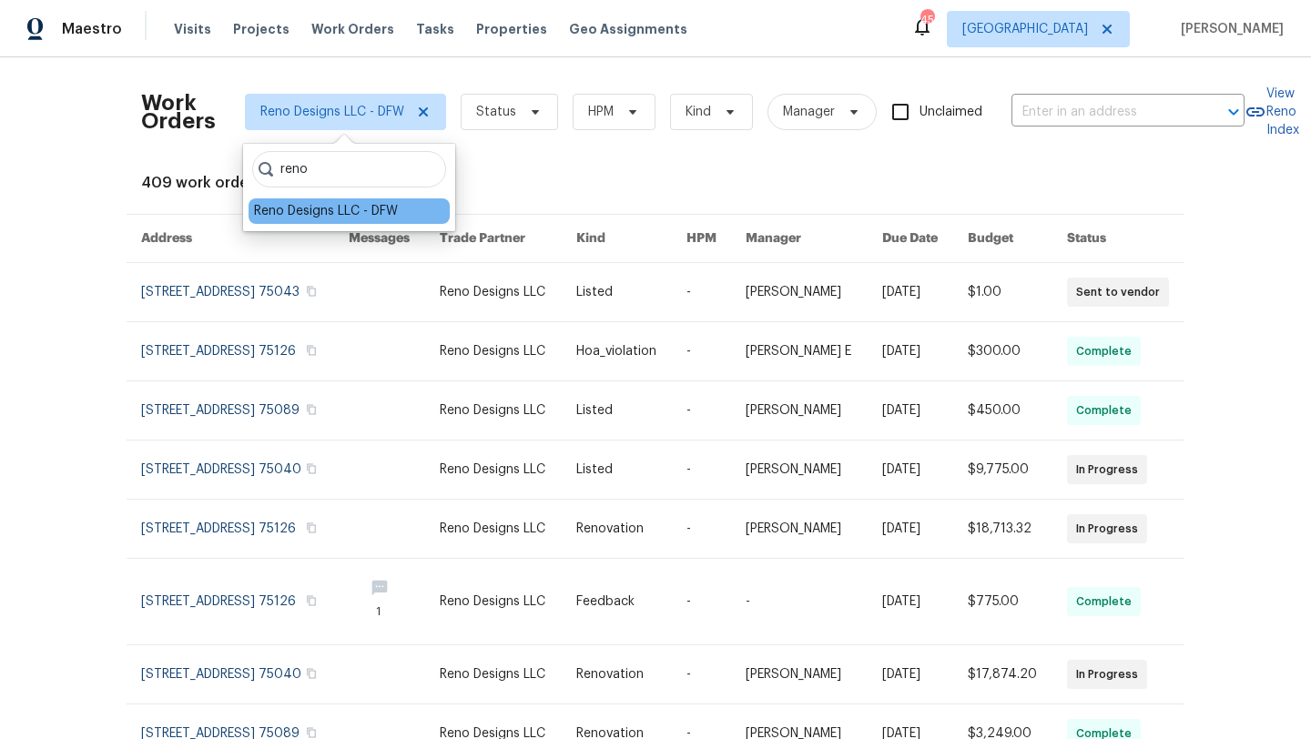
type input "reno"
click at [359, 210] on div "Reno Designs LLC - DFW" at bounding box center [326, 211] width 144 height 18
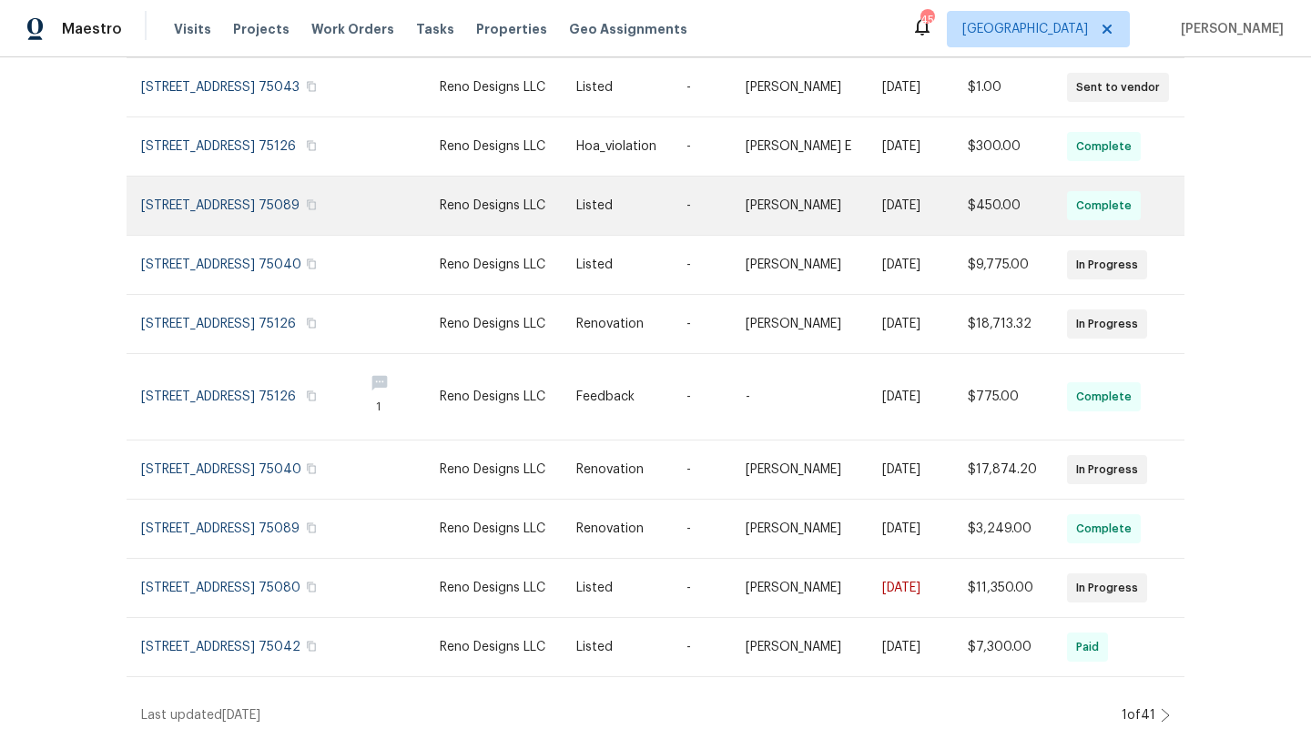
scroll to position [269, 0]
